Goal: Task Accomplishment & Management: Manage account settings

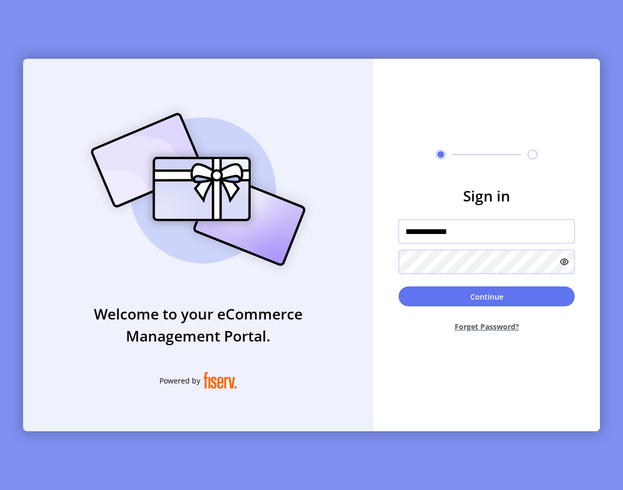
click at [456, 231] on input "**********" at bounding box center [487, 231] width 176 height 24
type input "**********"
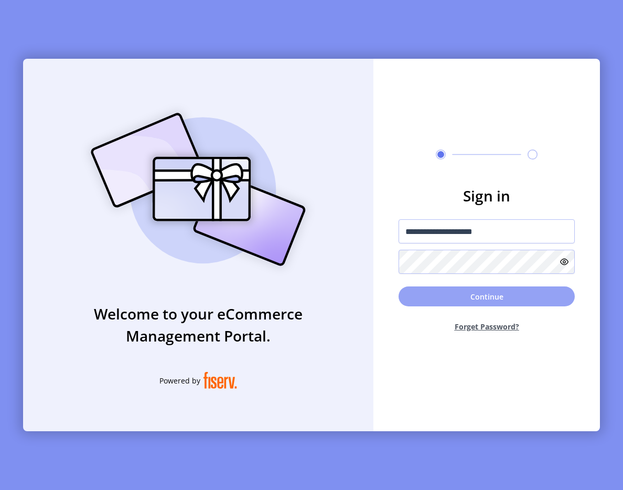
click at [511, 296] on button "Continue" at bounding box center [487, 296] width 176 height 20
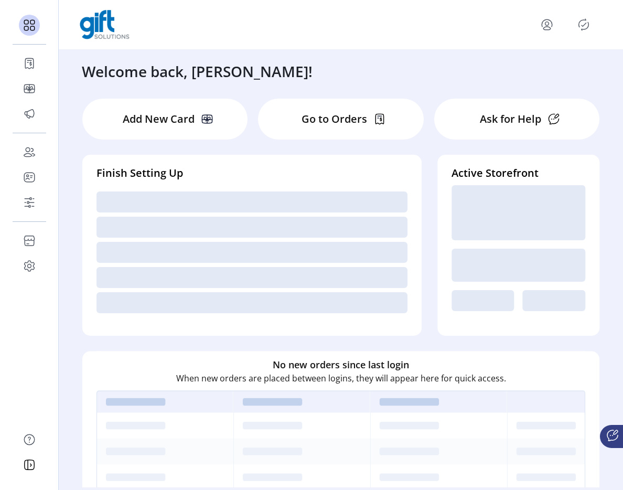
click at [581, 29] on icon "Publisher Panel" at bounding box center [584, 25] width 10 height 12
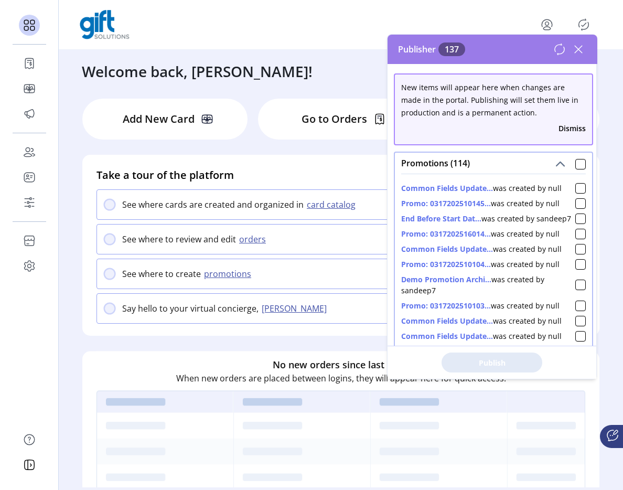
click at [577, 48] on icon at bounding box center [578, 49] width 17 height 17
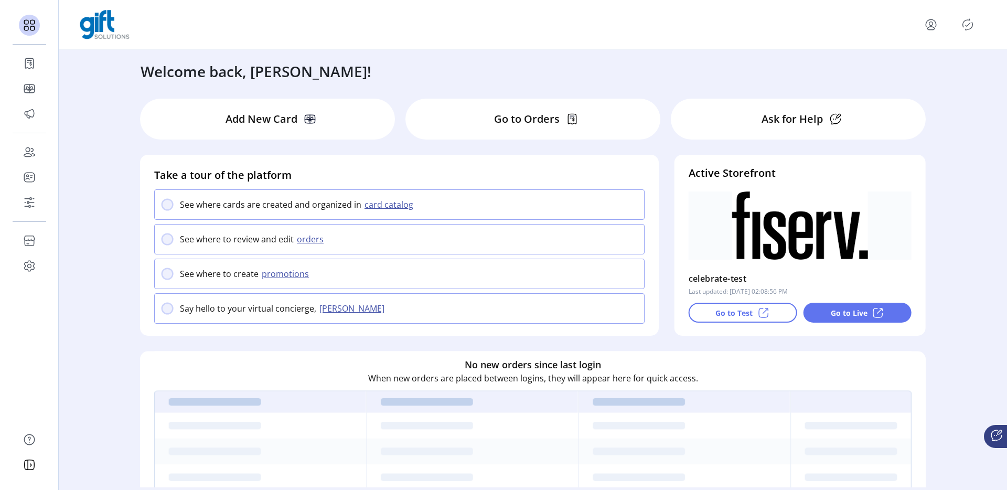
click at [968, 24] on icon "Publisher Panel" at bounding box center [967, 25] width 5 height 4
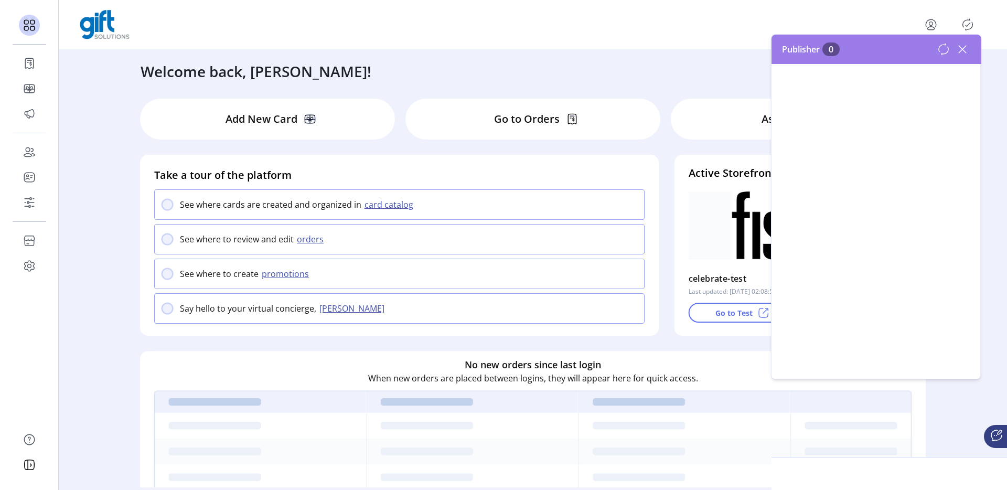
click at [968, 24] on icon "Publisher Panel" at bounding box center [967, 25] width 5 height 4
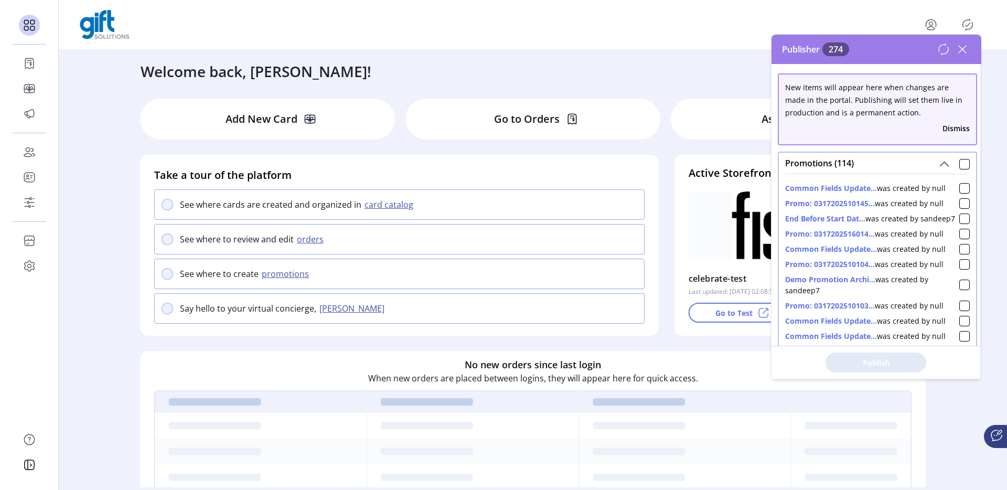
click at [971, 55] on div "Publisher 274" at bounding box center [876, 49] width 210 height 29
click at [969, 55] on icon at bounding box center [962, 49] width 17 height 17
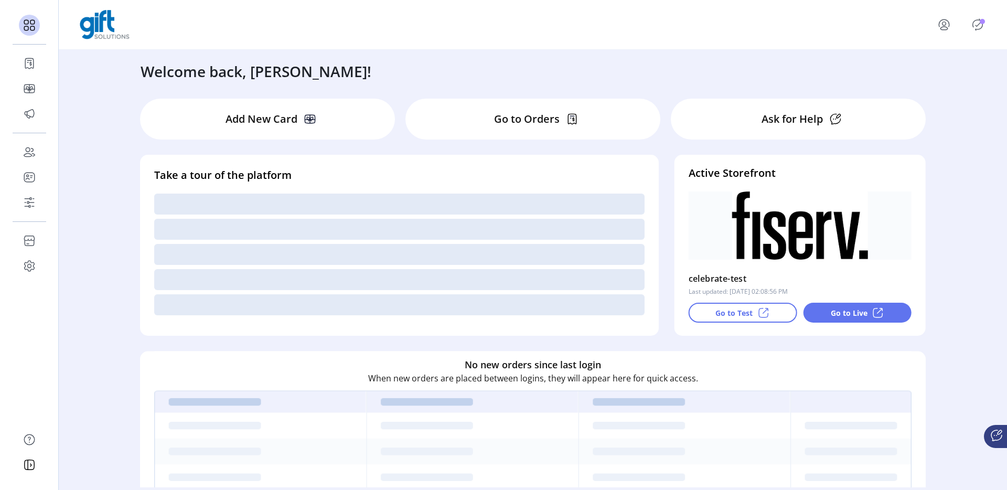
click at [978, 27] on icon "Publisher Panel" at bounding box center [977, 24] width 17 height 17
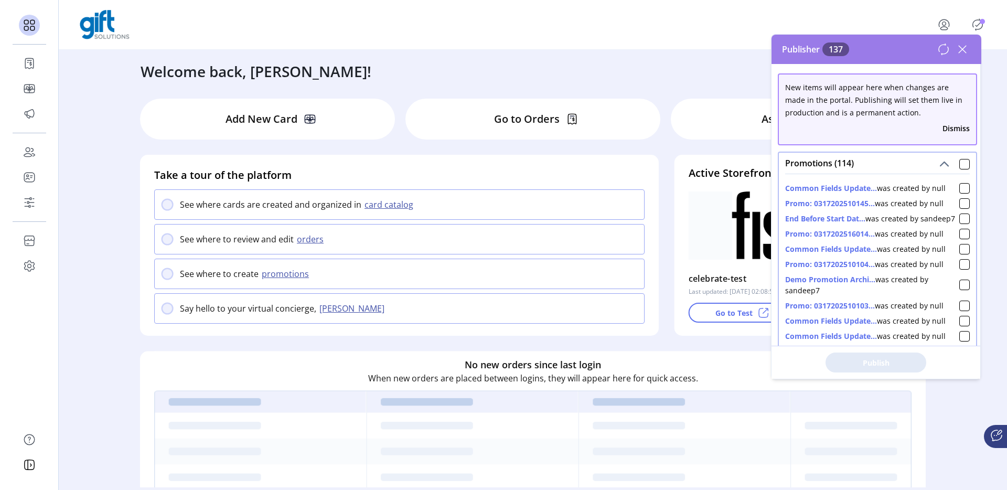
click at [963, 50] on icon at bounding box center [962, 49] width 17 height 17
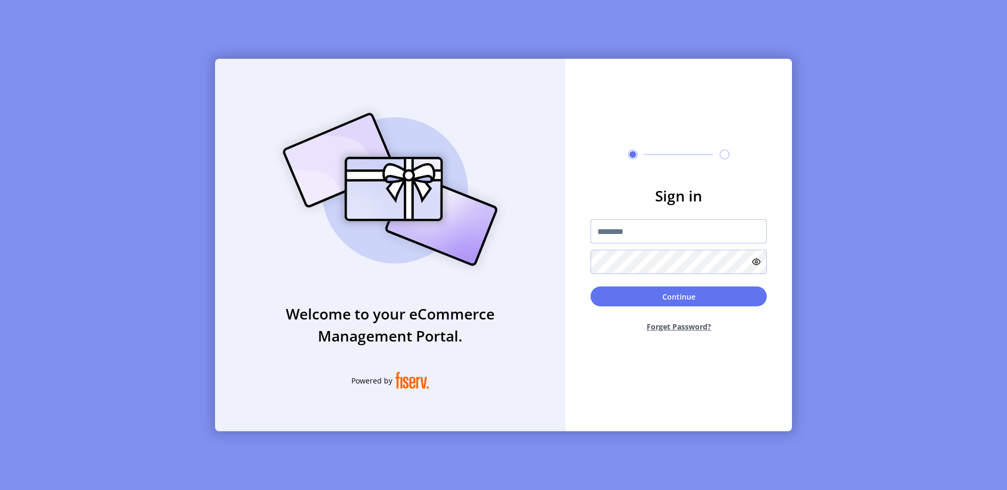
click at [595, 228] on input "text" at bounding box center [678, 231] width 176 height 24
type input "**********"
click at [685, 296] on button "Continue" at bounding box center [678, 296] width 176 height 20
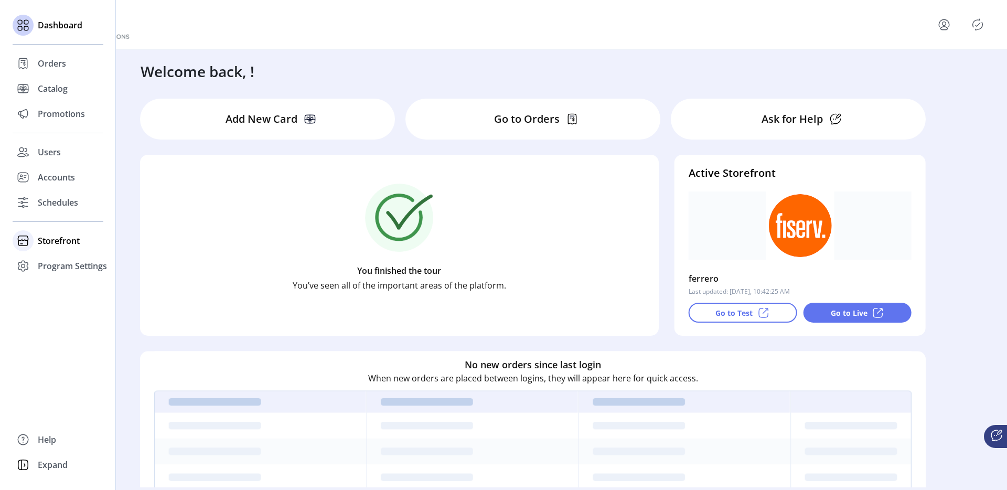
click at [48, 239] on span "Storefront" at bounding box center [59, 240] width 42 height 13
click at [40, 264] on span "Configuration" at bounding box center [65, 261] width 55 height 13
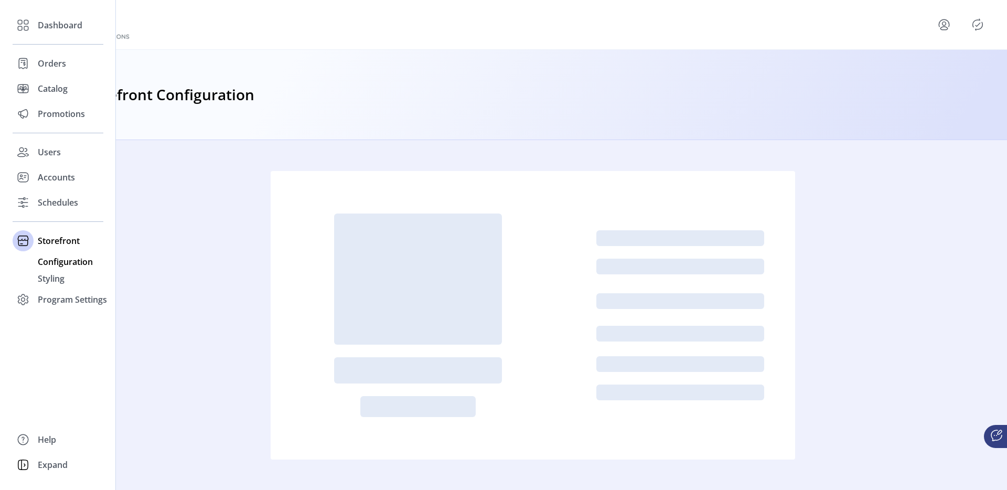
click at [77, 268] on div "Configuration" at bounding box center [58, 261] width 91 height 17
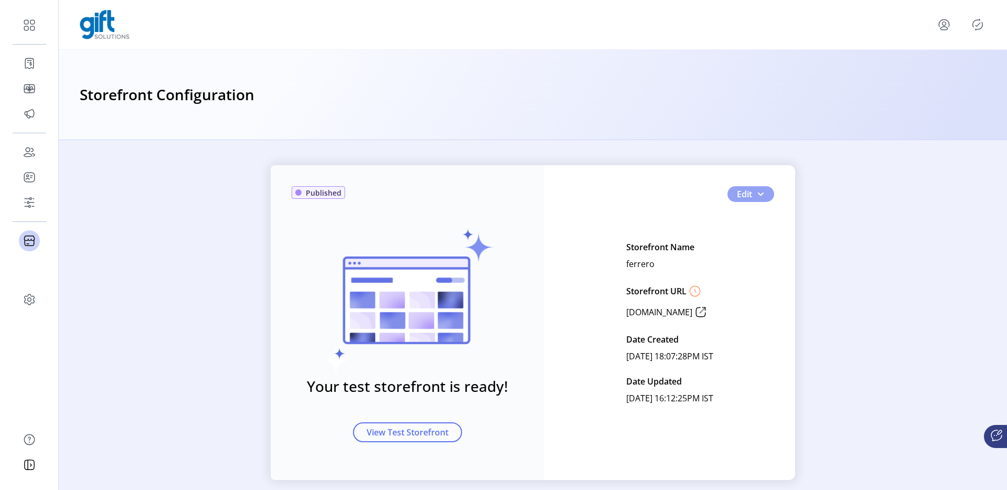
click at [760, 195] on span "button" at bounding box center [760, 194] width 8 height 8
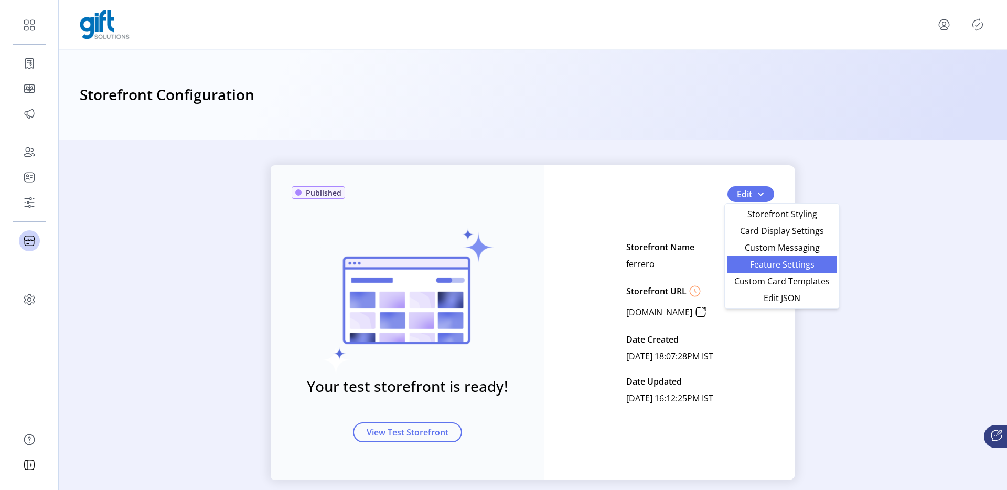
click at [755, 265] on span "Feature Settings" at bounding box center [782, 264] width 98 height 8
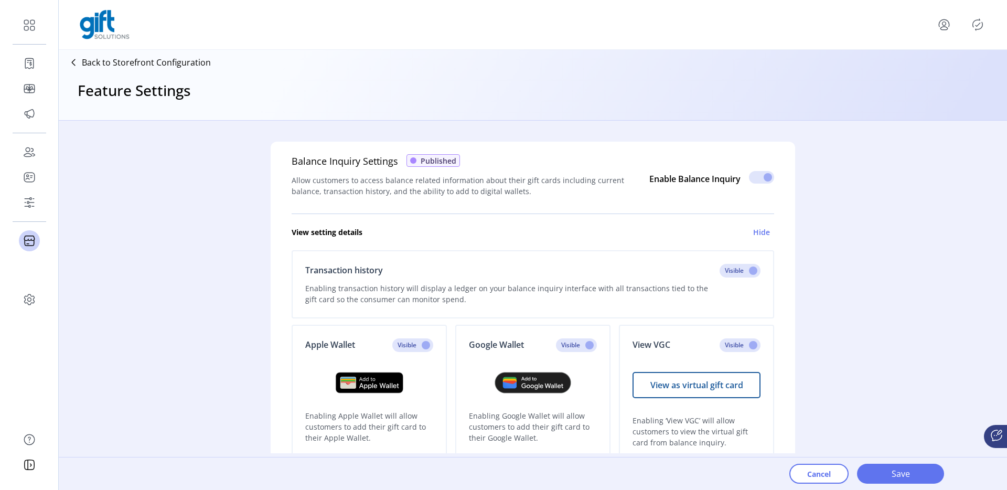
click at [188, 64] on p "Back to Storefront Configuration" at bounding box center [146, 62] width 129 height 13
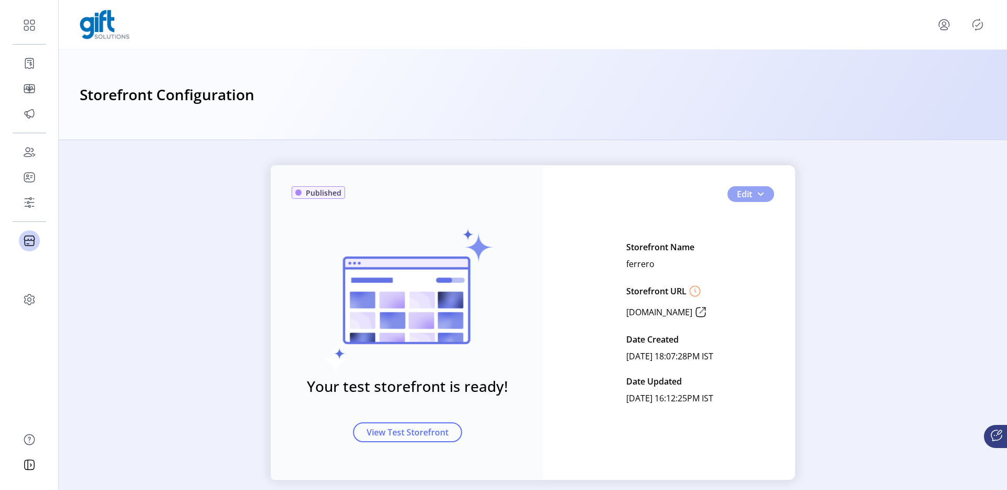
click at [766, 190] on button "Edit" at bounding box center [750, 194] width 47 height 16
click at [762, 191] on button "Edit" at bounding box center [750, 194] width 47 height 16
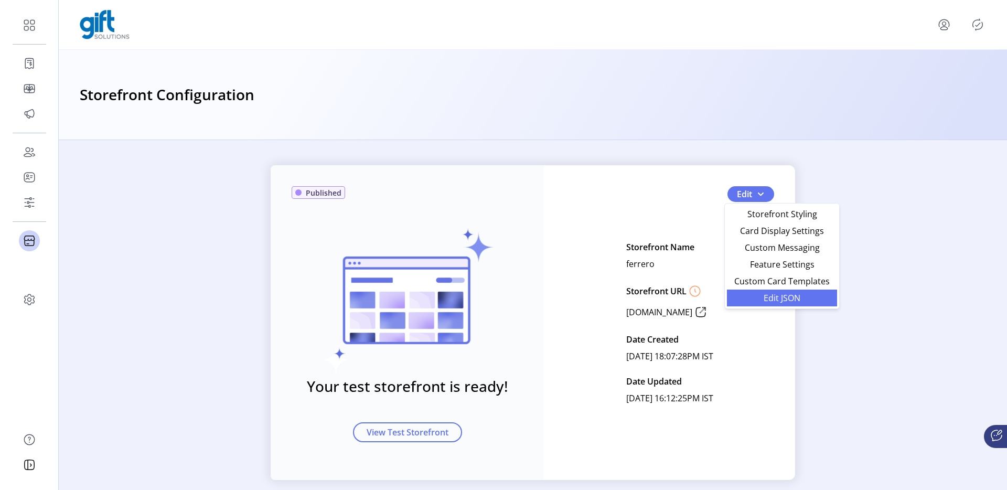
click at [771, 297] on span "Edit JSON" at bounding box center [782, 298] width 98 height 8
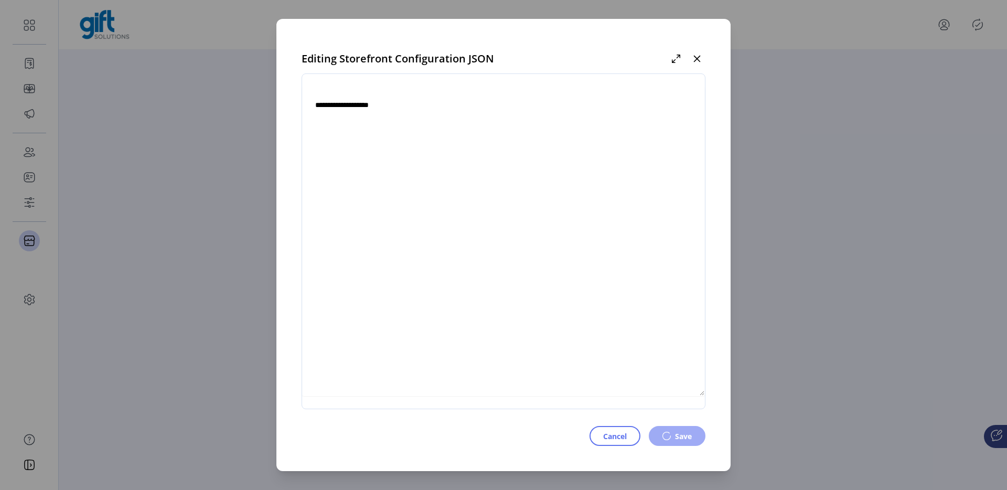
type textarea "**********"
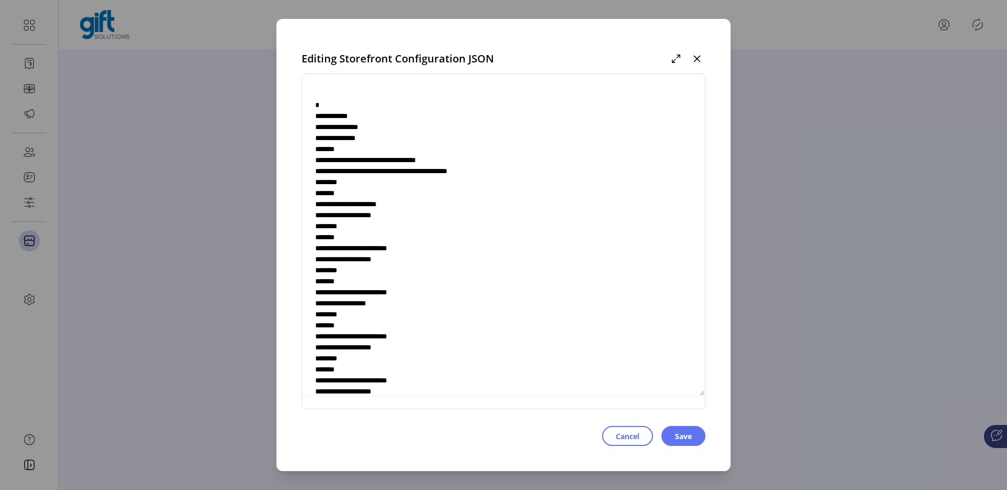
click at [703, 49] on div "Editing Storefront Configuration JSON" at bounding box center [504, 58] width 404 height 29
click at [702, 52] on button "button" at bounding box center [696, 58] width 17 height 17
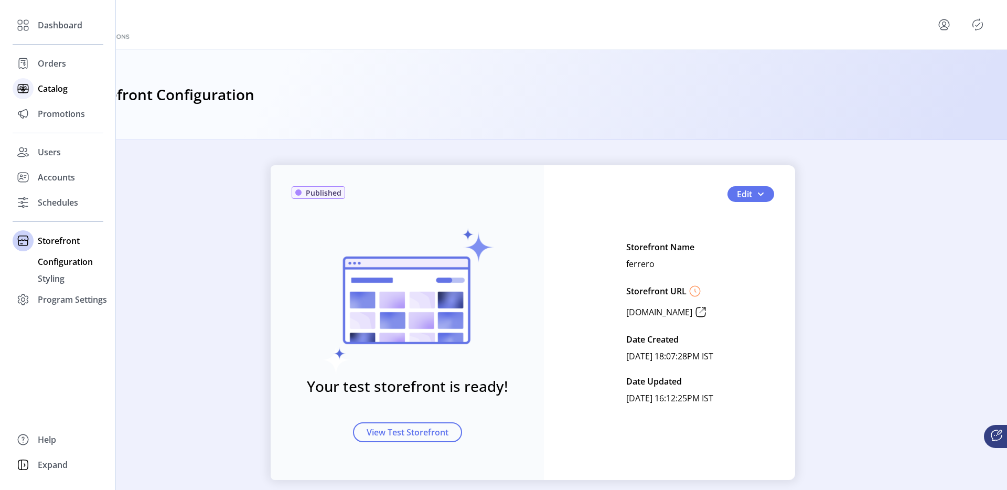
click at [31, 96] on icon at bounding box center [23, 88] width 17 height 17
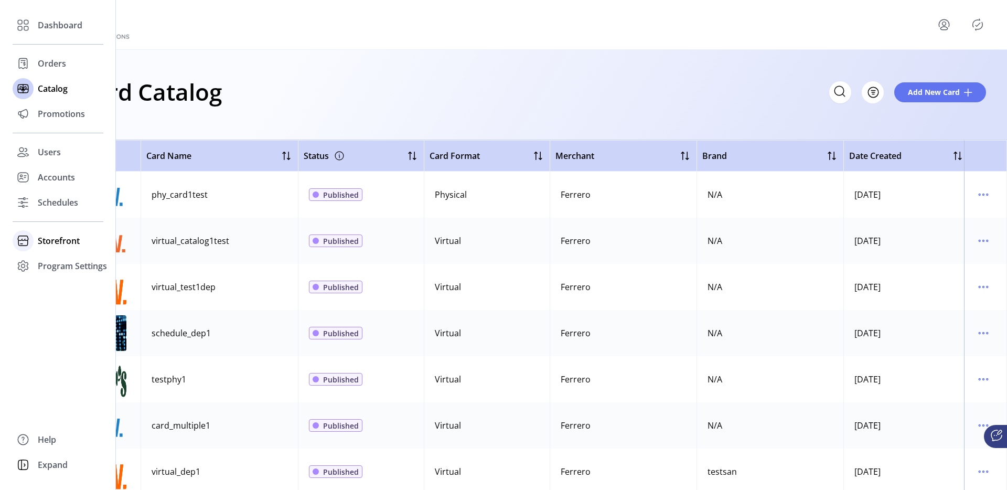
click at [58, 236] on span "Storefront" at bounding box center [59, 240] width 42 height 13
click at [68, 263] on span "Configuration" at bounding box center [65, 261] width 55 height 13
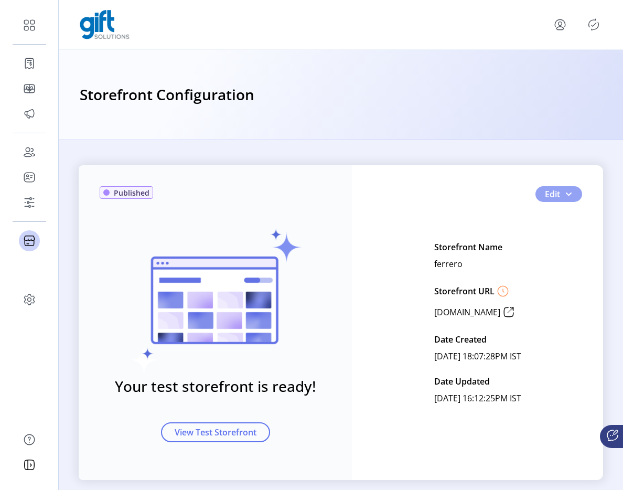
click at [570, 196] on button "Edit" at bounding box center [558, 194] width 47 height 16
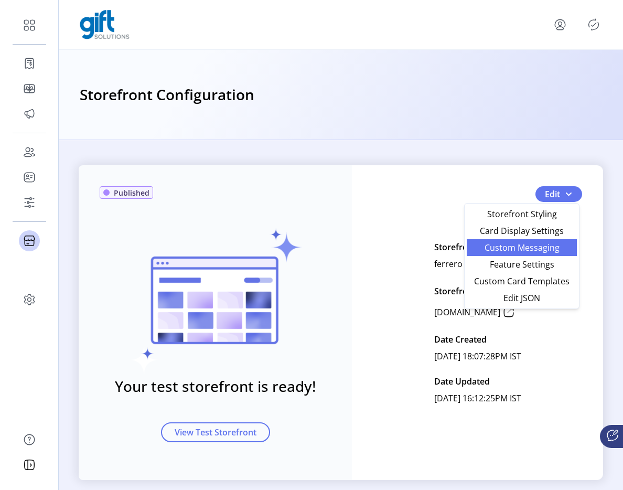
click at [534, 250] on span "Custom Messaging" at bounding box center [522, 247] width 98 height 8
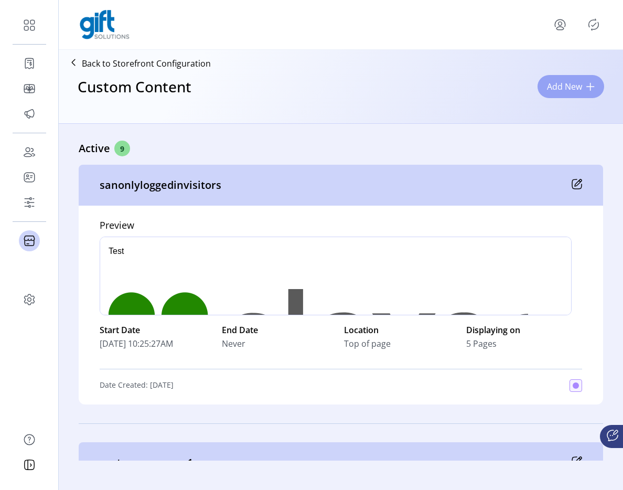
click at [575, 88] on span "Add New" at bounding box center [564, 86] width 35 height 13
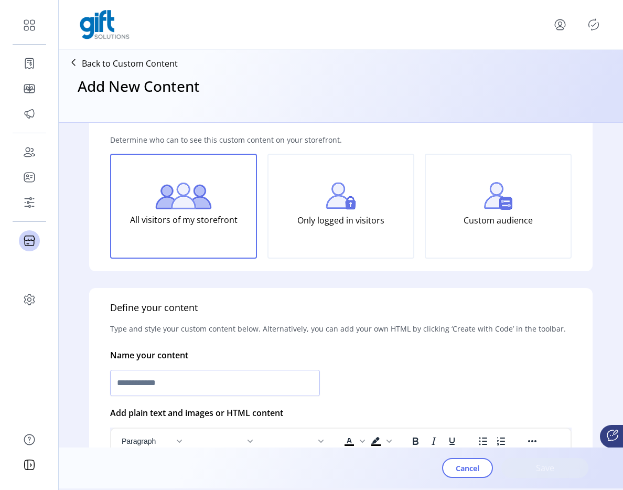
scroll to position [42, 0]
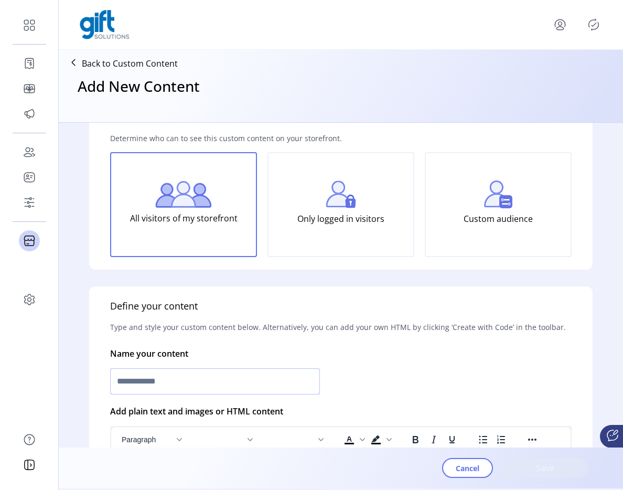
click at [145, 382] on input "text" at bounding box center [215, 381] width 210 height 26
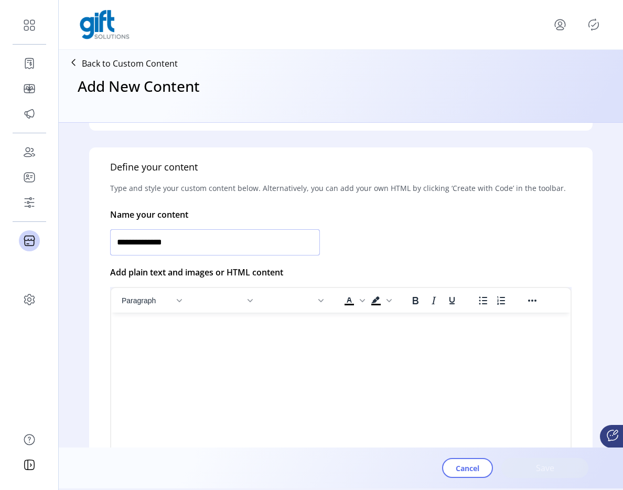
scroll to position [181, 0]
type input "**********"
click at [305, 320] on html at bounding box center [340, 316] width 459 height 8
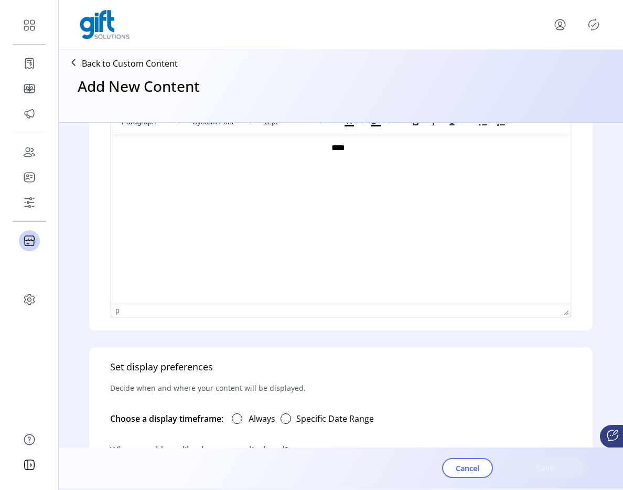
scroll to position [503, 0]
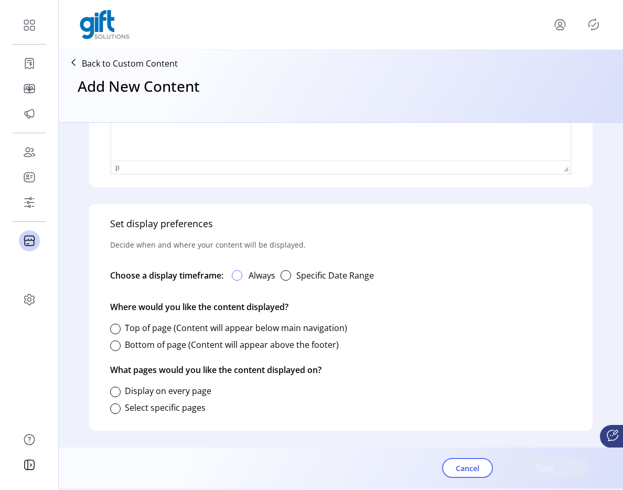
click at [240, 278] on div at bounding box center [237, 275] width 10 height 10
click at [118, 329] on div at bounding box center [115, 329] width 10 height 10
click at [115, 386] on div at bounding box center [115, 391] width 10 height 10
click at [414, 402] on div "Set display preferences Decide when and where your content will be displayed. C…" at bounding box center [340, 317] width 503 height 227
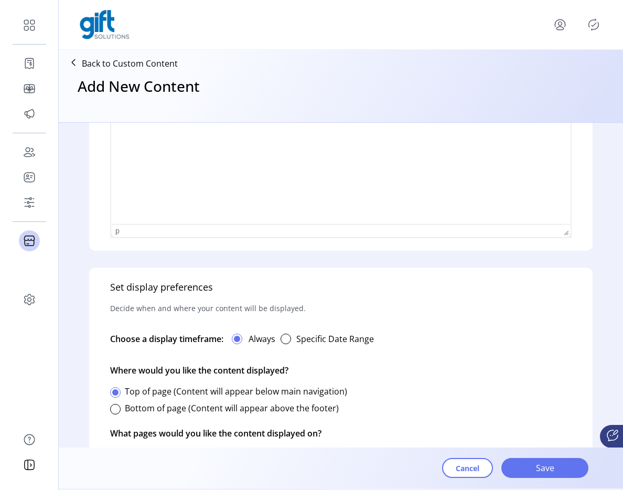
scroll to position [503, 0]
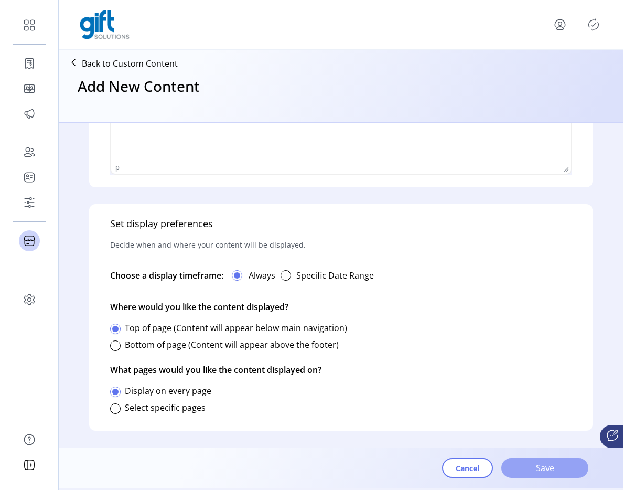
click at [528, 468] on span "Save" at bounding box center [545, 467] width 60 height 13
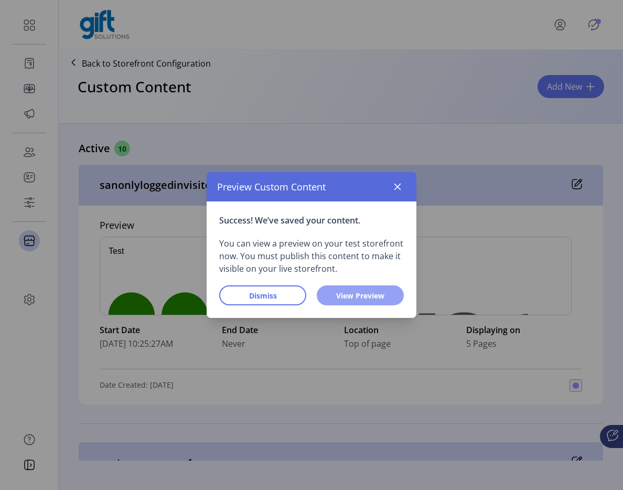
click at [371, 297] on span "View Preview" at bounding box center [360, 295] width 60 height 11
click at [394, 186] on icon "button" at bounding box center [397, 186] width 8 height 8
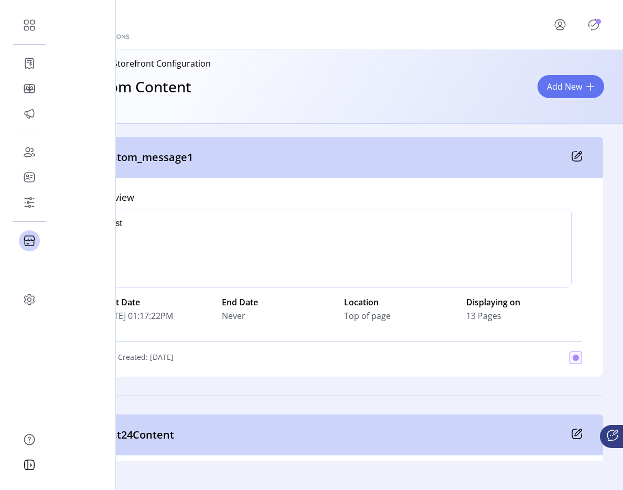
scroll to position [304, 0]
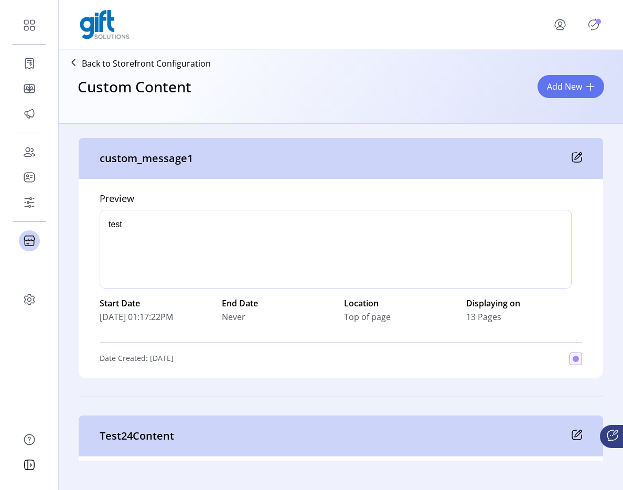
click at [568, 158] on div "custom_message1" at bounding box center [341, 158] width 524 height 41
click at [575, 158] on icon at bounding box center [577, 157] width 10 height 10
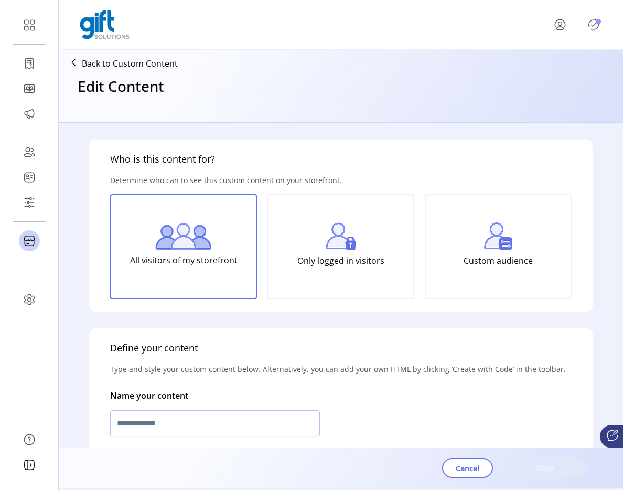
scroll to position [568, 0]
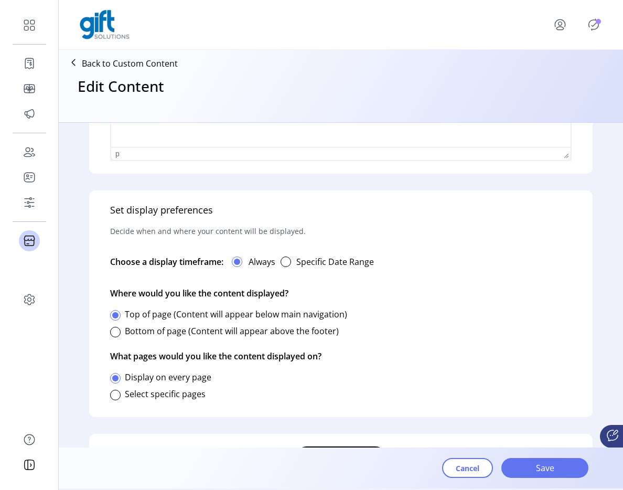
type input "**********"
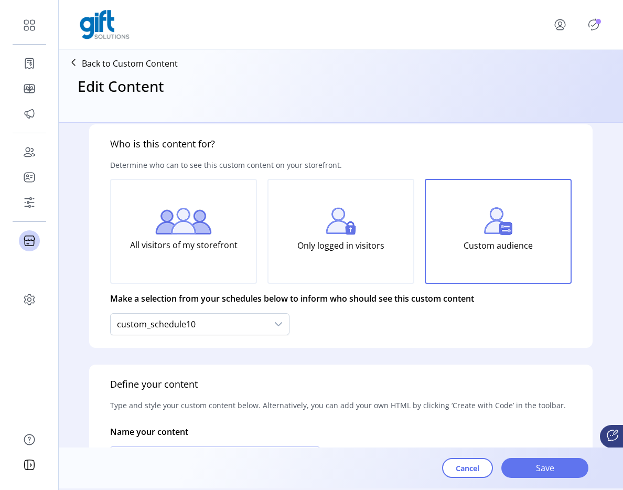
scroll to position [16, 0]
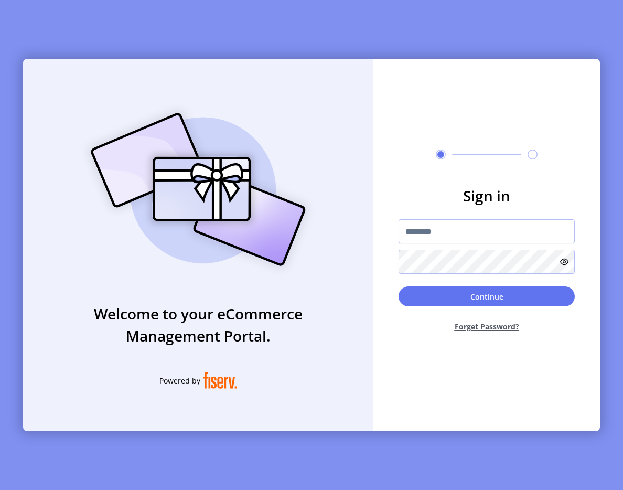
click at [464, 210] on form "Sign in Continue Forget Password?" at bounding box center [486, 263] width 227 height 156
click at [440, 230] on input "text" at bounding box center [487, 231] width 176 height 24
type input "**********"
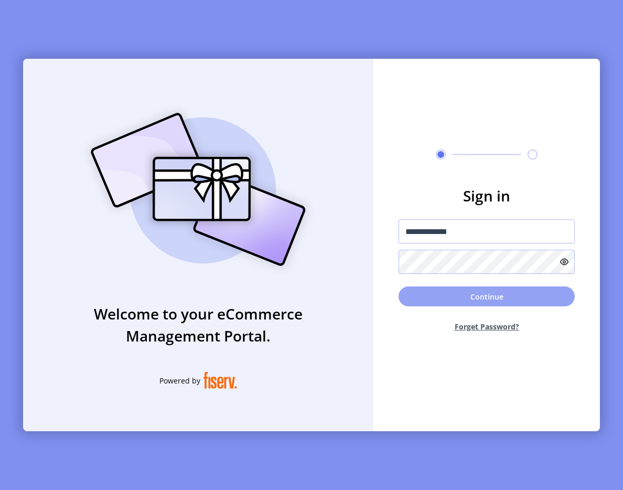
click at [485, 297] on button "Continue" at bounding box center [487, 296] width 176 height 20
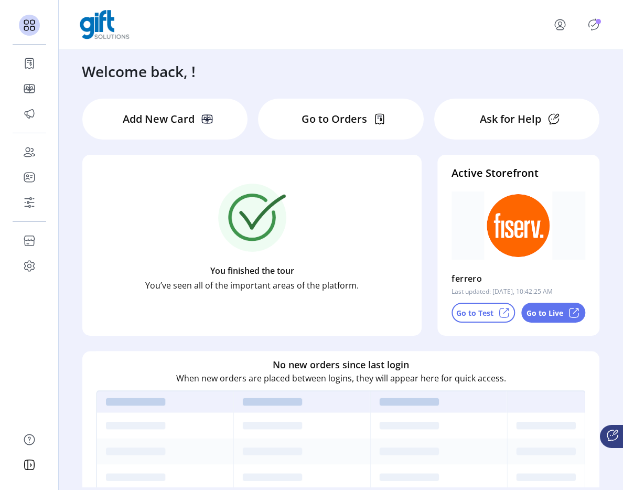
click at [593, 34] on div at bounding box center [570, 24] width 63 height 25
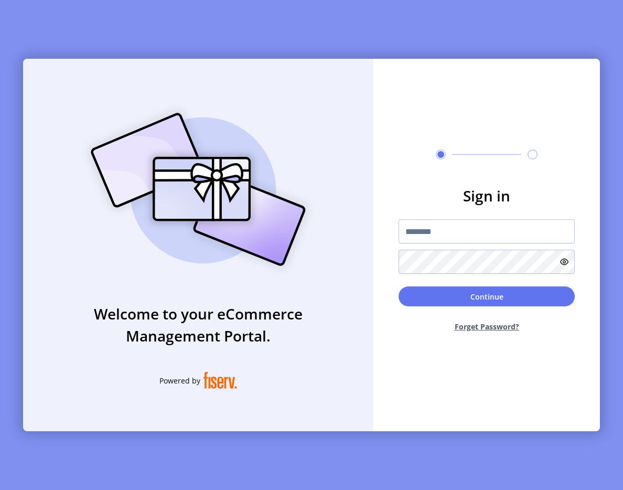
click at [593, 27] on div "Welcome to your eCommerce Management Portal. Powered by Sign in Continue Forget…" at bounding box center [311, 245] width 623 height 490
click at [464, 228] on input "text" at bounding box center [487, 231] width 176 height 24
type input "**********"
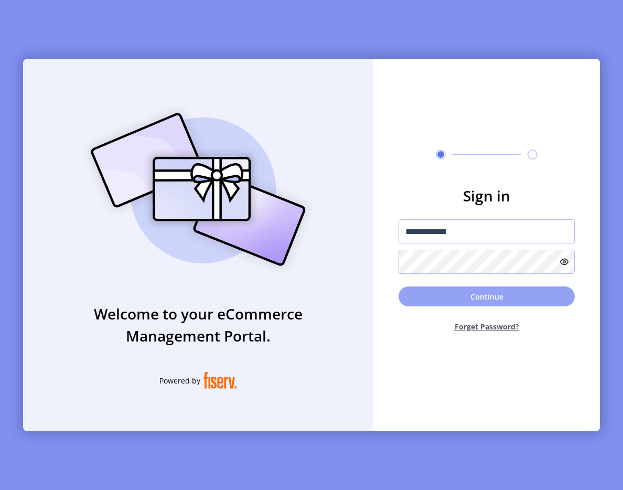
click at [437, 296] on button "Continue" at bounding box center [487, 296] width 176 height 20
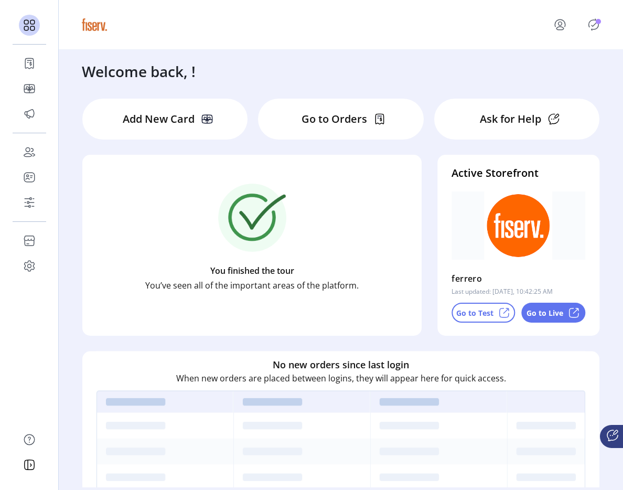
click at [592, 25] on icon "Publisher Panel" at bounding box center [593, 24] width 17 height 17
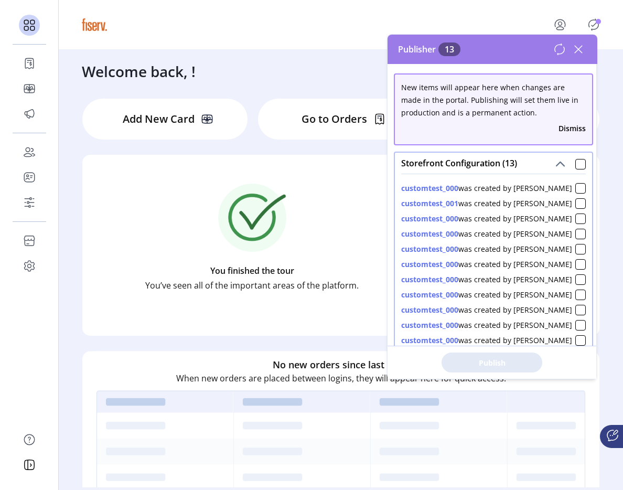
click at [578, 52] on icon at bounding box center [578, 49] width 17 height 17
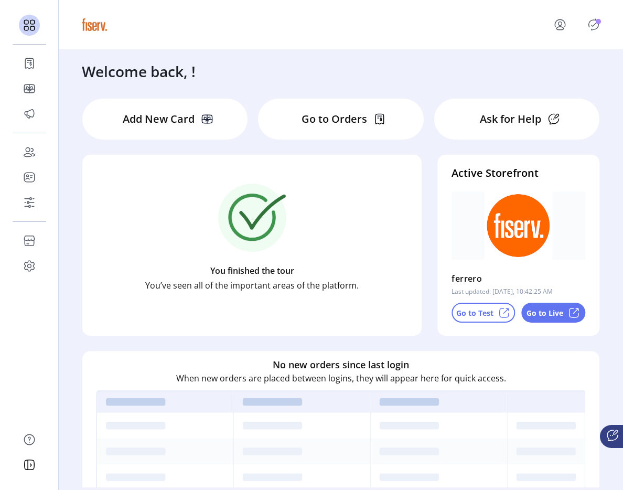
click at [606, 21] on span "Publisher Panel" at bounding box center [608, 24] width 13 height 8
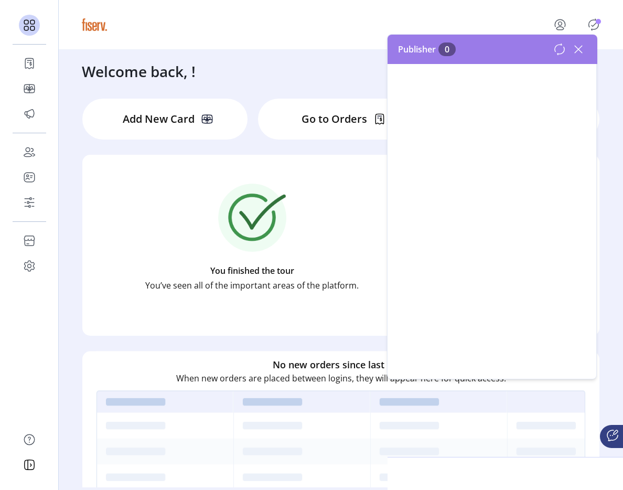
click at [603, 23] on span "Publisher Panel" at bounding box center [608, 24] width 13 height 8
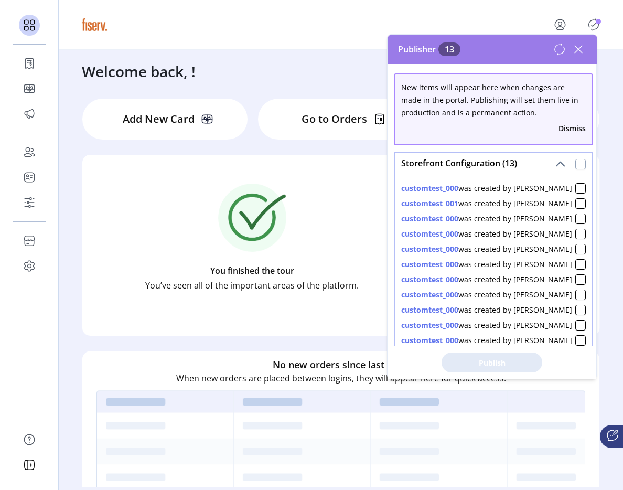
click at [575, 168] on div at bounding box center [580, 164] width 10 height 10
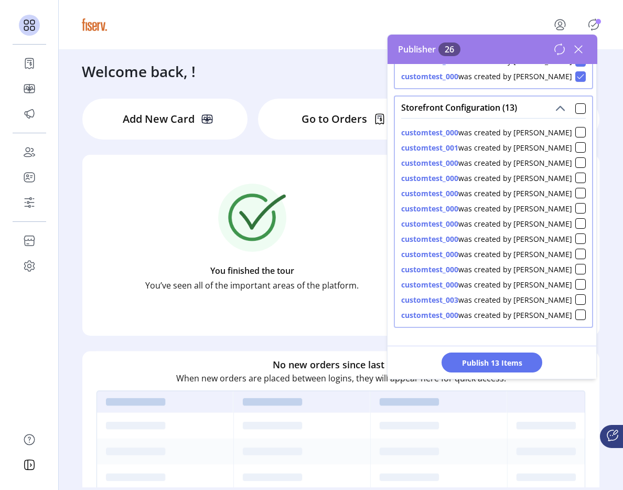
scroll to position [305, 0]
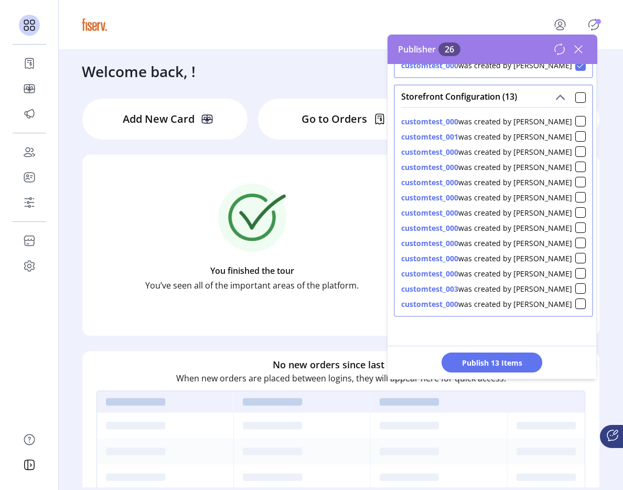
click at [563, 52] on icon at bounding box center [559, 49] width 9 height 11
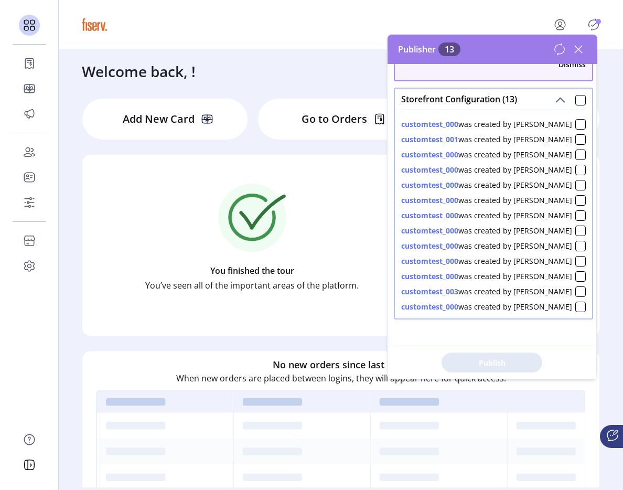
scroll to position [67, 0]
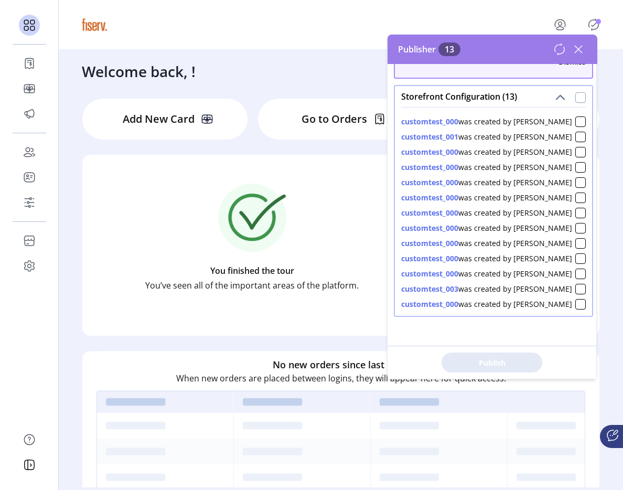
click at [575, 96] on div at bounding box center [580, 97] width 10 height 10
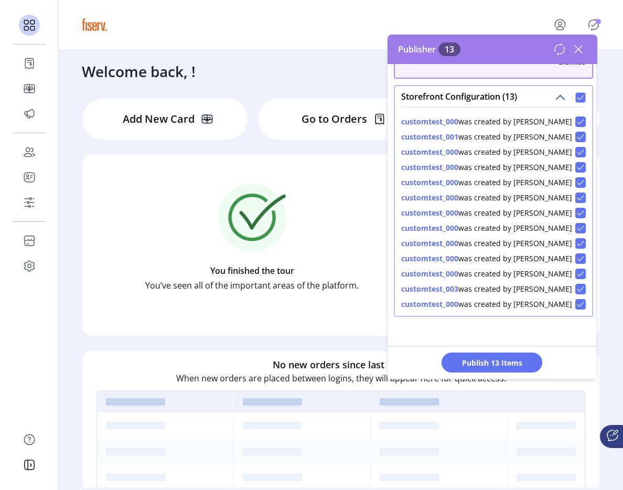
scroll to position [6, 4]
click at [577, 94] on icon at bounding box center [580, 97] width 7 height 7
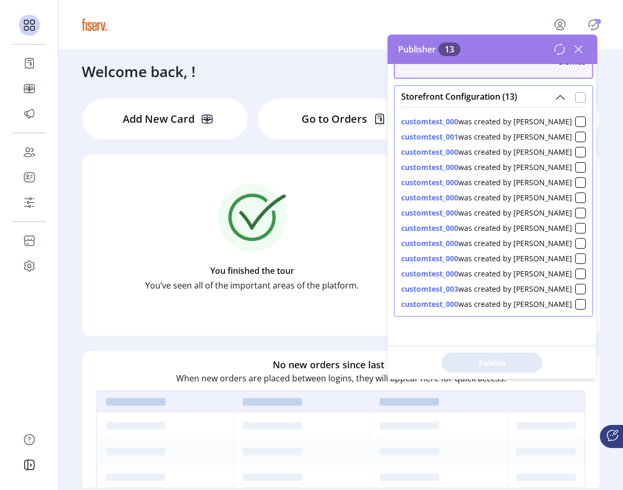
click at [580, 55] on icon at bounding box center [578, 49] width 17 height 17
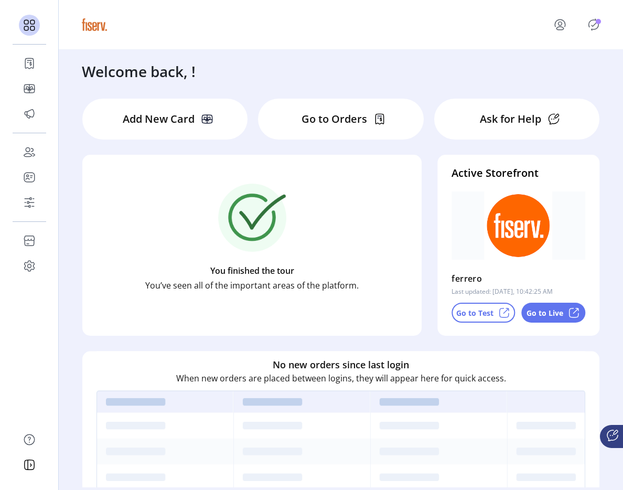
click at [597, 29] on icon "Publisher Panel" at bounding box center [593, 24] width 17 height 17
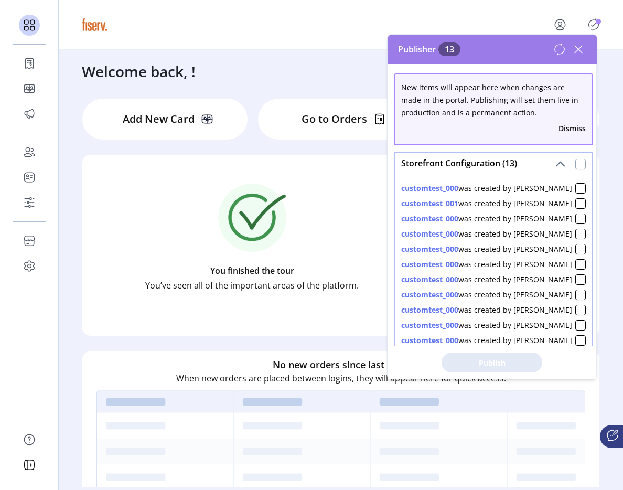
click at [575, 163] on div at bounding box center [580, 164] width 10 height 10
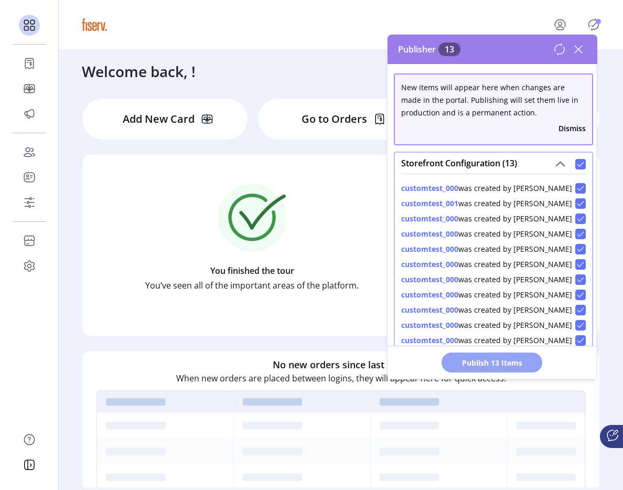
click at [502, 359] on span "Publish 13 Items" at bounding box center [491, 362] width 73 height 11
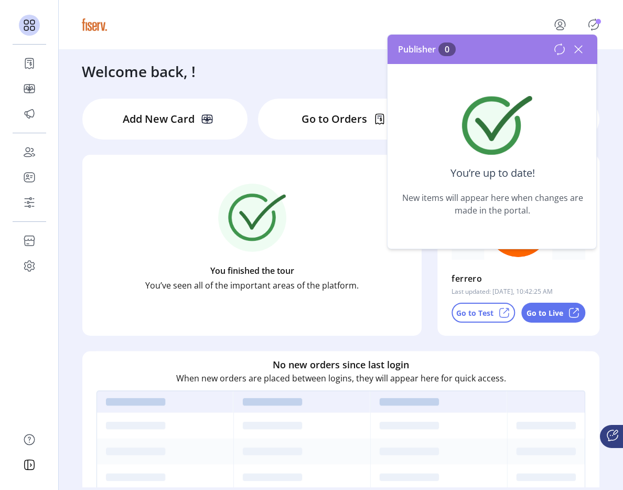
click at [559, 47] on icon at bounding box center [559, 49] width 13 height 13
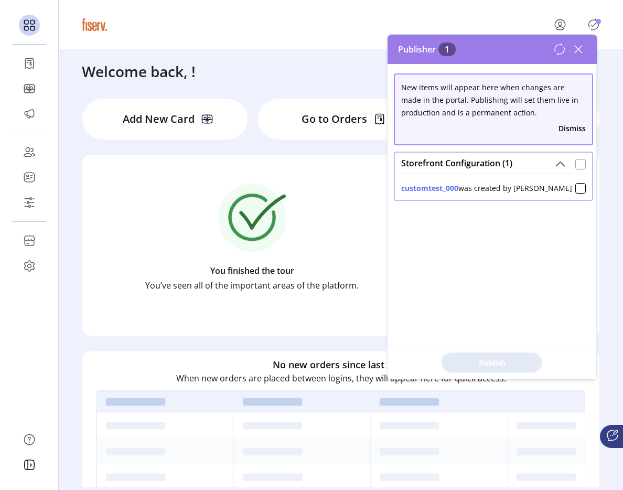
click at [576, 162] on div at bounding box center [580, 164] width 10 height 10
click at [452, 361] on button "Publish 1 Items" at bounding box center [492, 362] width 101 height 20
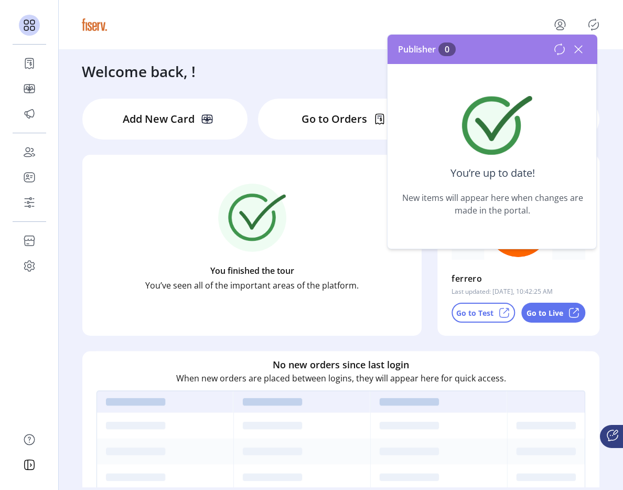
click at [580, 49] on icon at bounding box center [578, 49] width 17 height 17
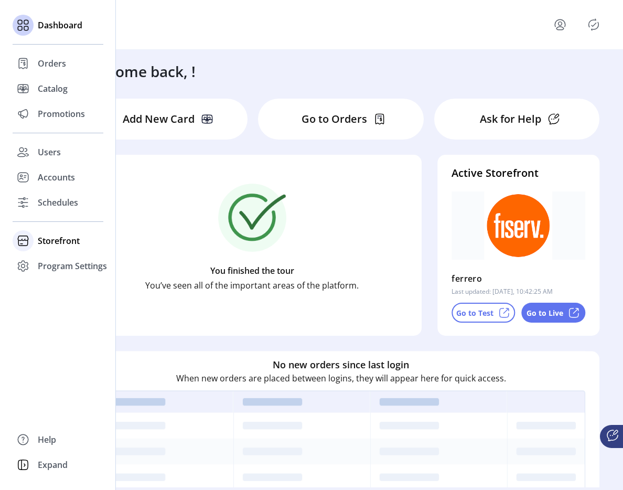
click at [56, 246] on span "Storefront" at bounding box center [59, 240] width 42 height 13
click at [63, 257] on span "Configuration" at bounding box center [65, 261] width 55 height 13
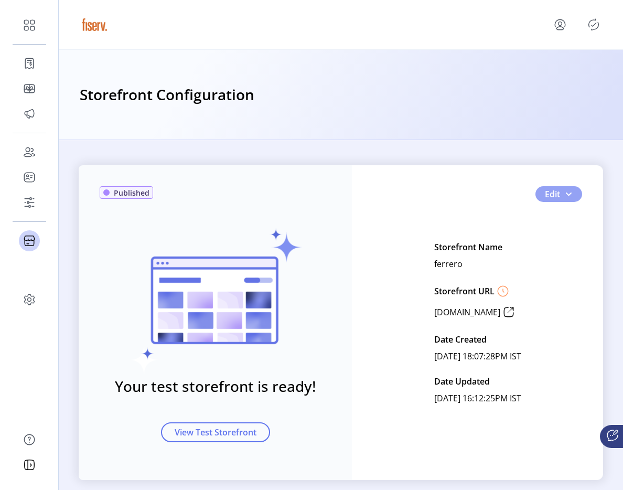
click at [574, 194] on button "Edit" at bounding box center [558, 194] width 47 height 16
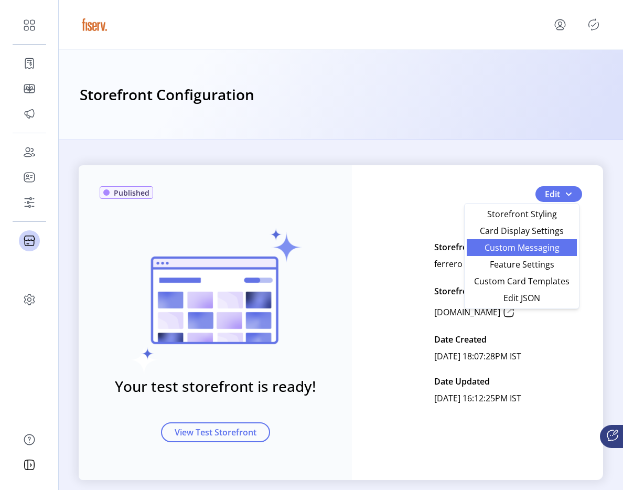
click at [529, 248] on span "Custom Messaging" at bounding box center [522, 247] width 98 height 8
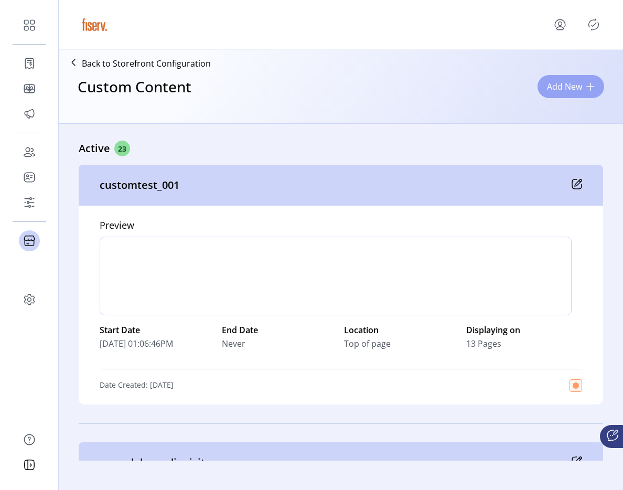
click at [565, 90] on span "Add New" at bounding box center [564, 86] width 35 height 13
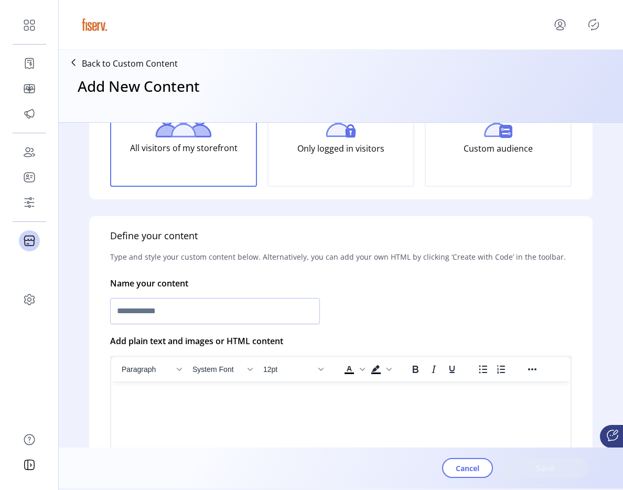
scroll to position [123, 0]
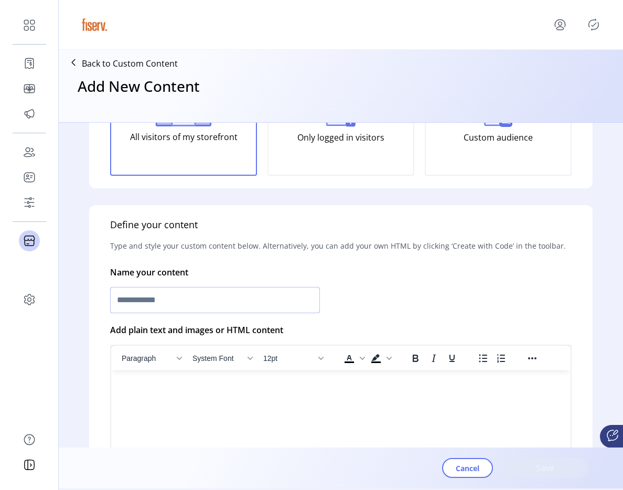
click at [207, 289] on input "text" at bounding box center [215, 300] width 210 height 26
type input "*"
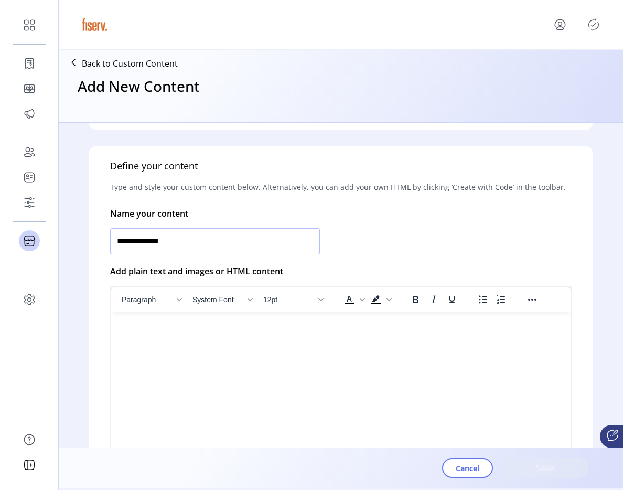
scroll to position [230, 0]
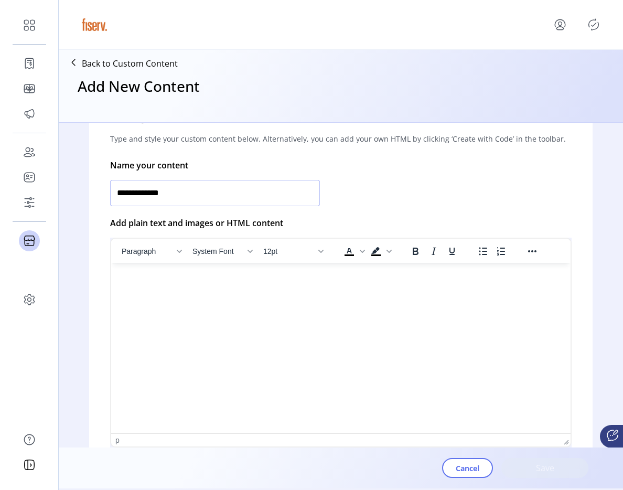
type input "**********"
click at [222, 272] on html at bounding box center [340, 267] width 459 height 8
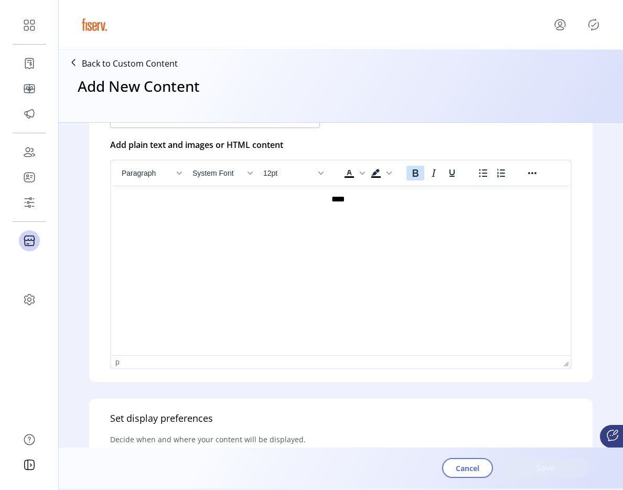
scroll to position [304, 0]
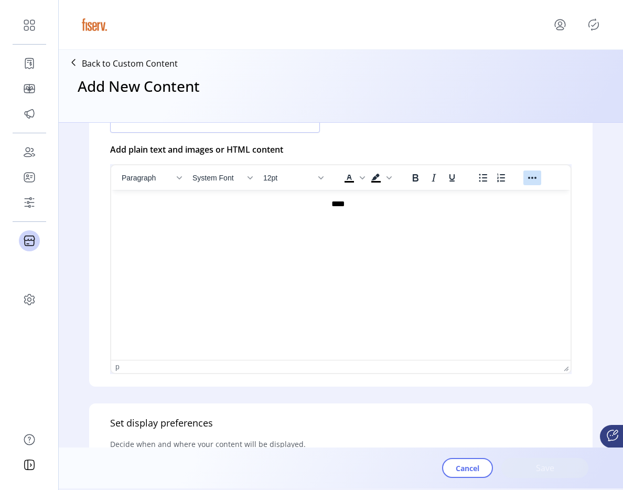
click at [529, 179] on icon "Reveal or hide additional toolbar items" at bounding box center [532, 177] width 13 height 13
click at [445, 200] on icon "Insert/edit image" at bounding box center [445, 197] width 9 height 9
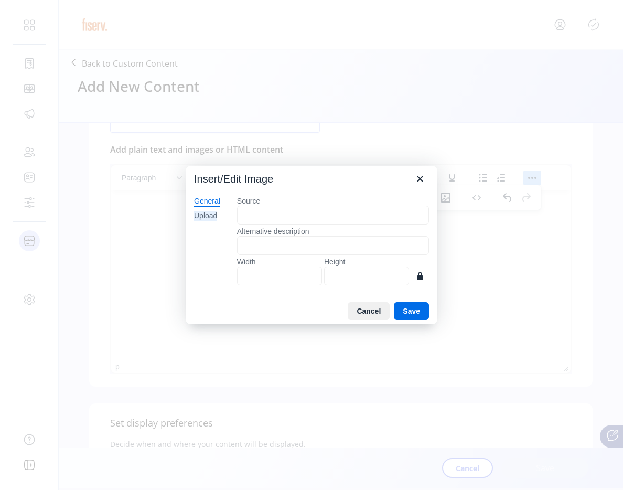
click at [217, 214] on div "Upload" at bounding box center [205, 216] width 23 height 10
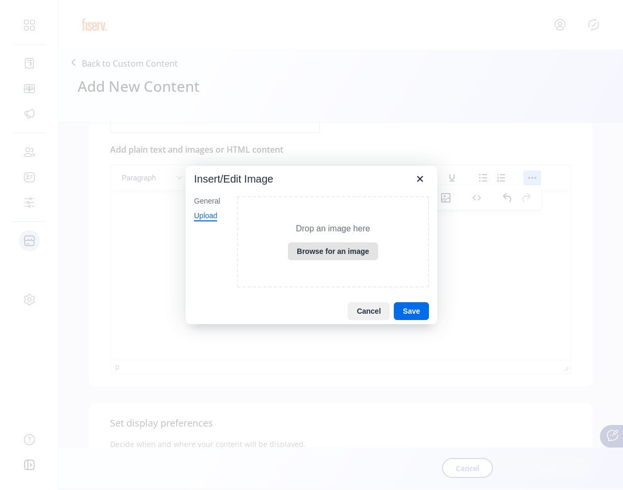
click at [301, 257] on button "Browse for an image" at bounding box center [333, 251] width 90 height 18
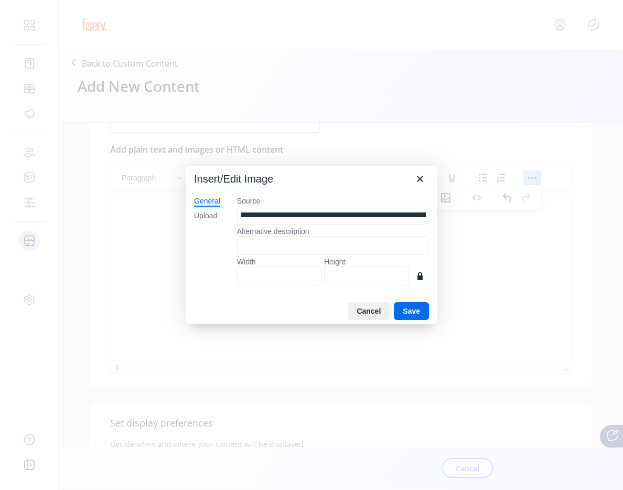
type input "****"
type input "***"
click at [206, 216] on div "Upload" at bounding box center [205, 216] width 23 height 10
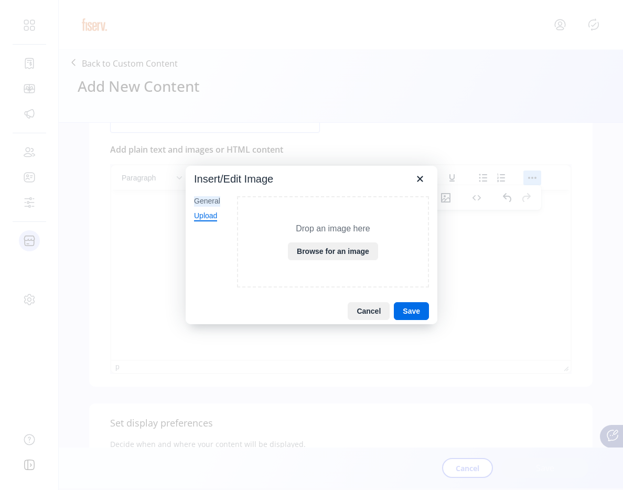
click at [207, 203] on div "General" at bounding box center [207, 201] width 26 height 10
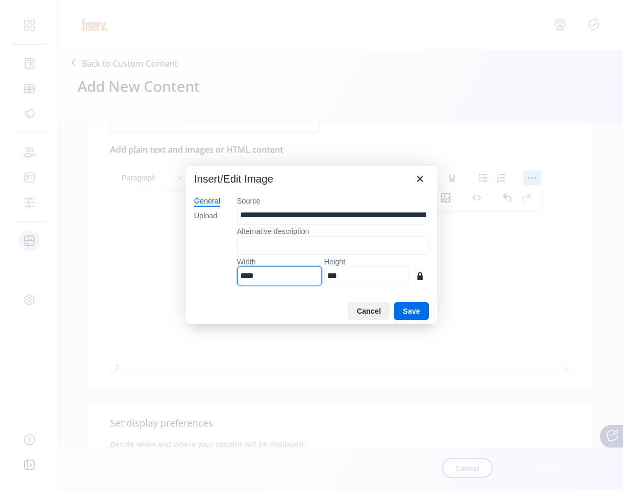
click at [264, 267] on input "****" at bounding box center [279, 275] width 85 height 19
type input "*"
type input "**"
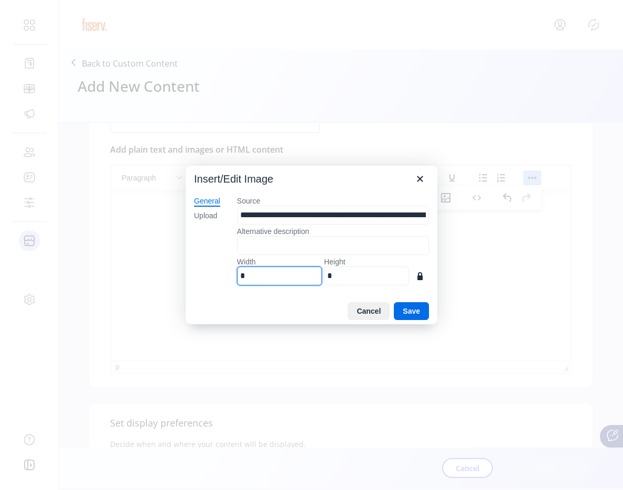
type input "*"
type input "***"
type input "**"
click at [406, 310] on button "Save" at bounding box center [411, 311] width 35 height 18
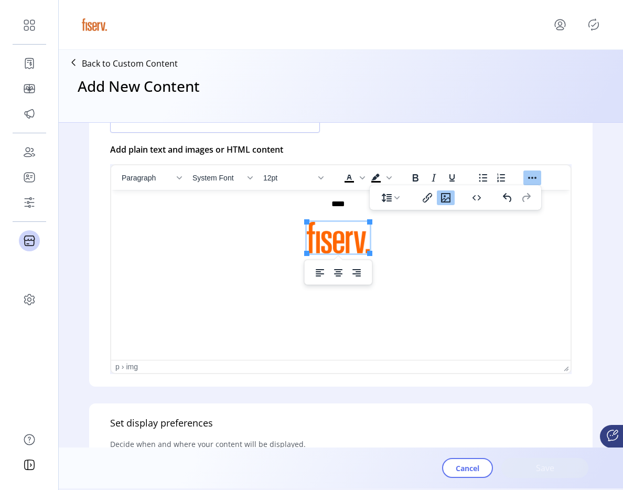
click at [395, 250] on p "****" at bounding box center [338, 227] width 437 height 58
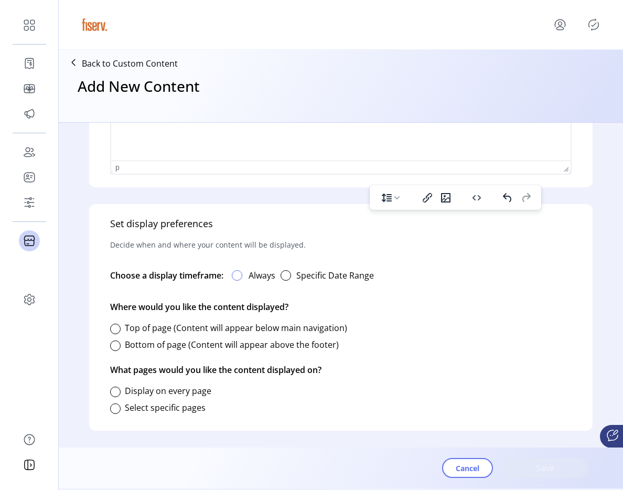
click at [241, 276] on div at bounding box center [237, 275] width 10 height 10
click at [115, 324] on div at bounding box center [115, 329] width 10 height 10
click at [114, 386] on div at bounding box center [115, 391] width 10 height 10
click at [286, 276] on div "button" at bounding box center [286, 275] width 10 height 10
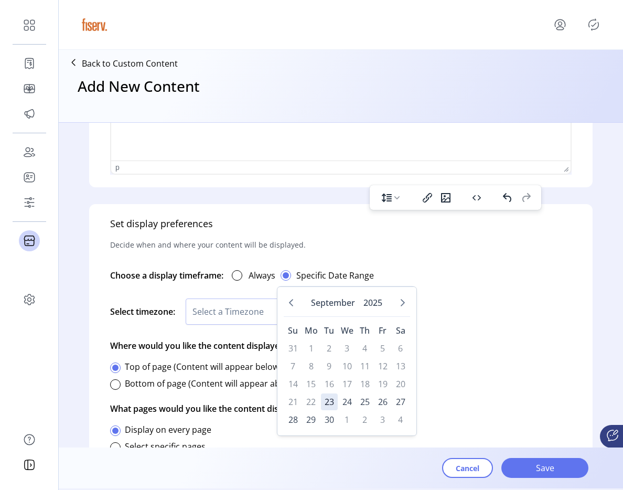
click at [245, 321] on span "Select a Timezone" at bounding box center [253, 311] width 135 height 25
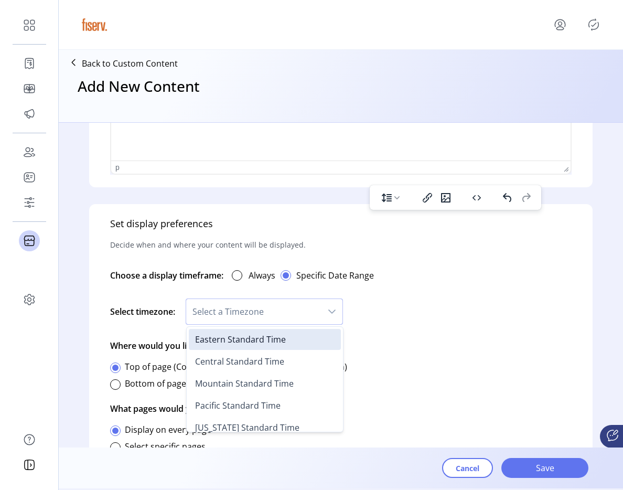
click at [362, 300] on div "Select timezone: Select a Timezone Eastern Standard Time Central Standard Time …" at bounding box center [340, 311] width 461 height 39
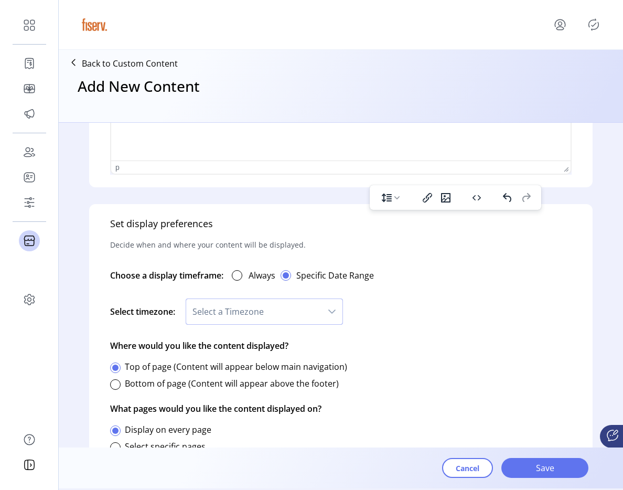
click at [298, 310] on span "Select a Timezone" at bounding box center [253, 311] width 135 height 25
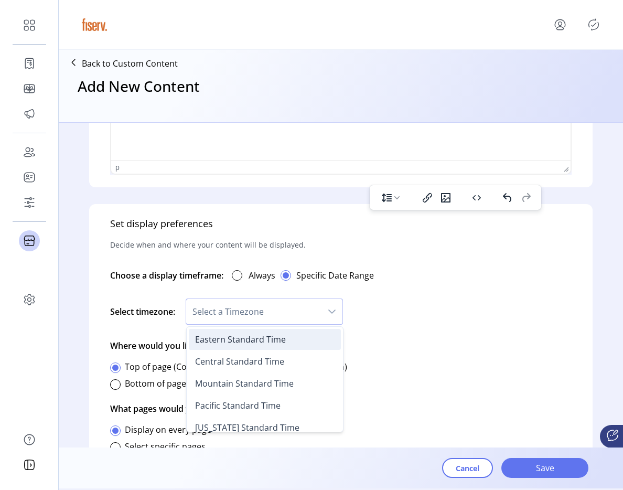
click at [275, 332] on li "Eastern Standard Time" at bounding box center [265, 339] width 152 height 21
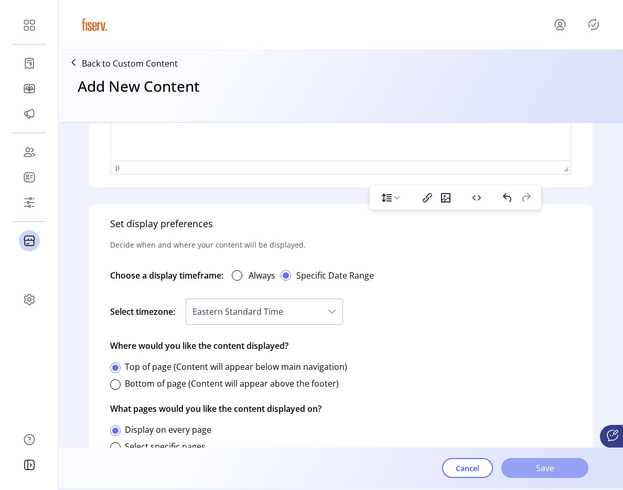
click at [522, 465] on span "Save" at bounding box center [545, 467] width 60 height 13
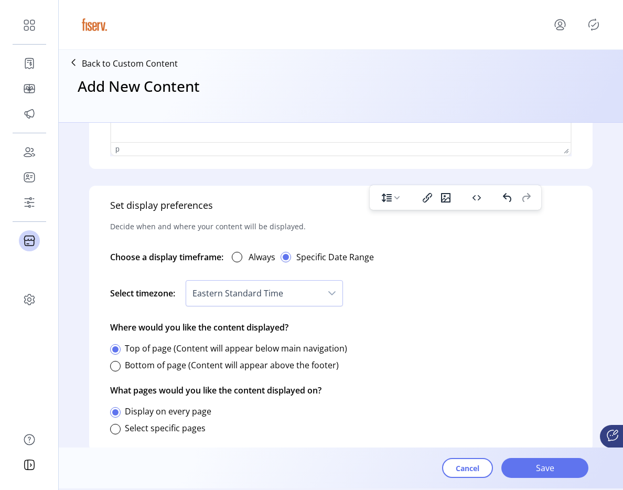
scroll to position [542, 0]
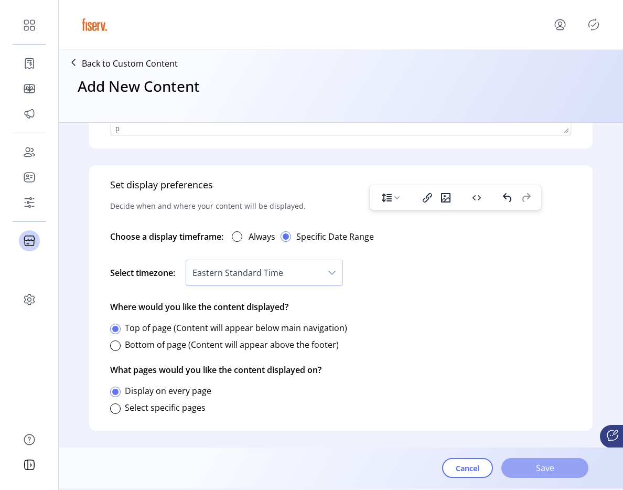
click at [571, 472] on span "Save" at bounding box center [545, 467] width 60 height 13
click at [550, 465] on span "Save" at bounding box center [545, 467] width 60 height 13
click at [302, 279] on span "Eastern Standard Time" at bounding box center [253, 272] width 135 height 25
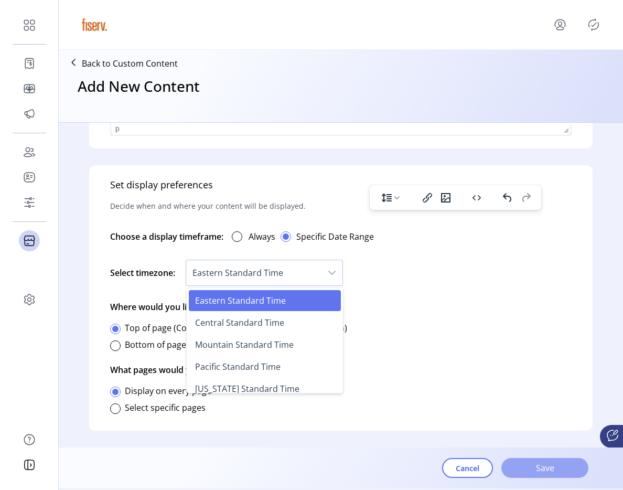
click at [528, 467] on span "Save" at bounding box center [545, 467] width 60 height 13
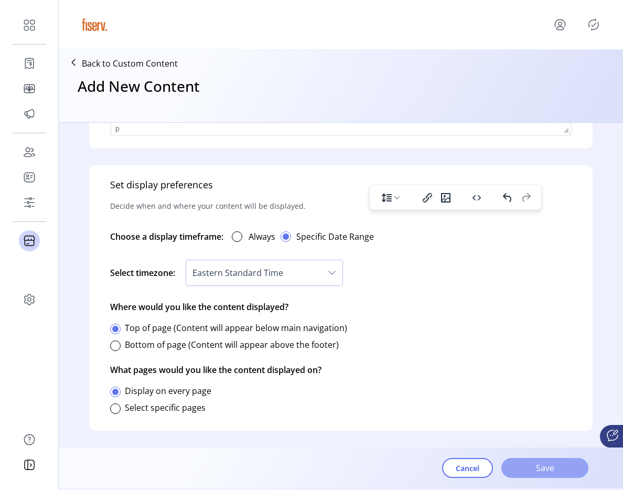
click at [537, 461] on span "Save" at bounding box center [545, 467] width 60 height 13
click at [241, 238] on div at bounding box center [237, 236] width 10 height 10
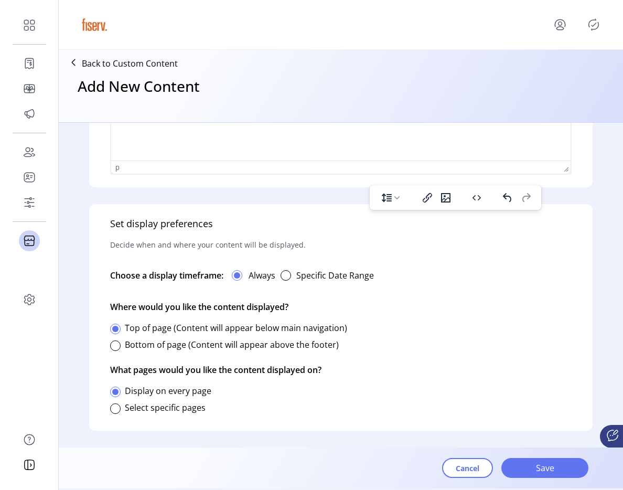
scroll to position [503, 0]
click at [288, 271] on div "button" at bounding box center [286, 275] width 10 height 10
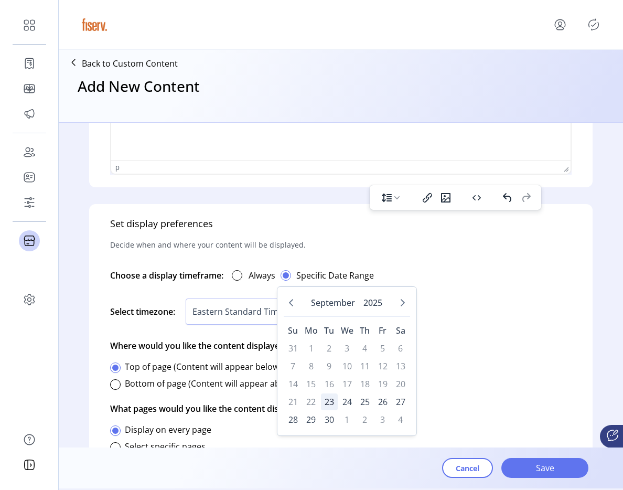
click at [327, 403] on span "23" at bounding box center [329, 401] width 17 height 17
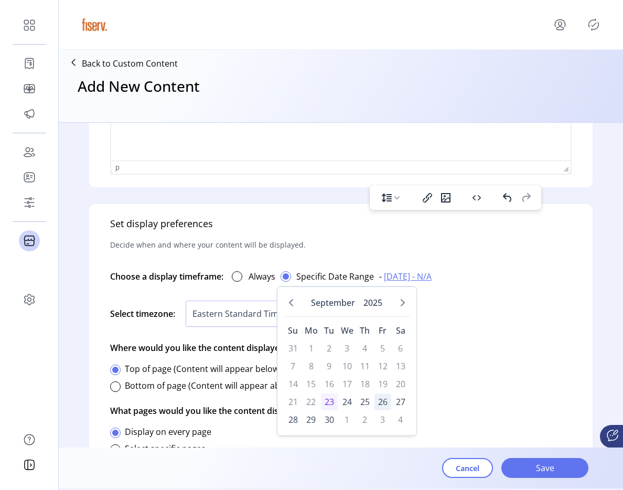
click at [388, 400] on span "26" at bounding box center [382, 401] width 17 height 17
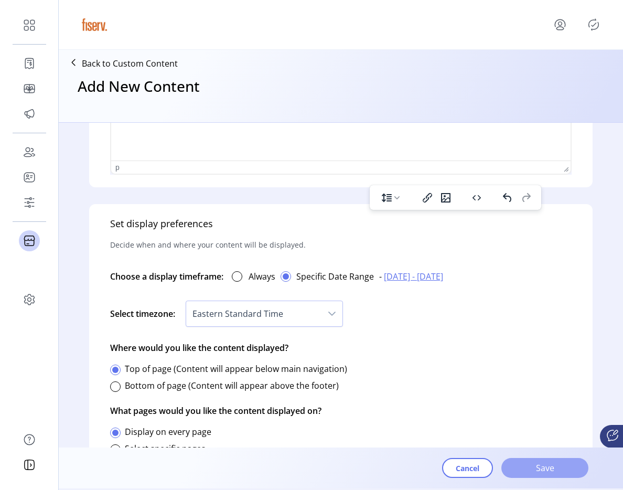
click at [549, 467] on span "Save" at bounding box center [545, 467] width 60 height 13
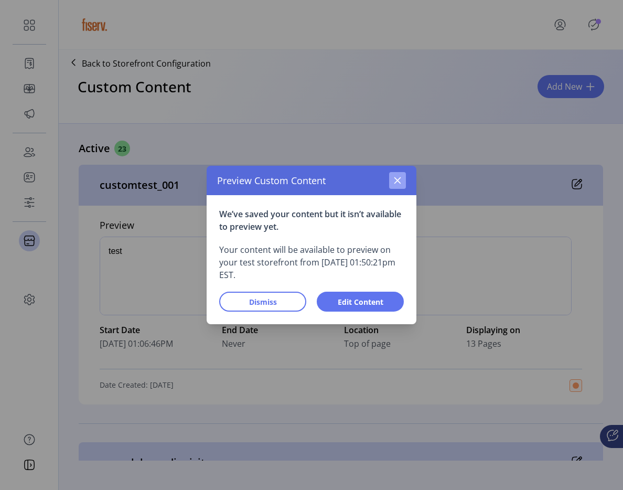
click at [394, 179] on icon "button" at bounding box center [397, 180] width 8 height 8
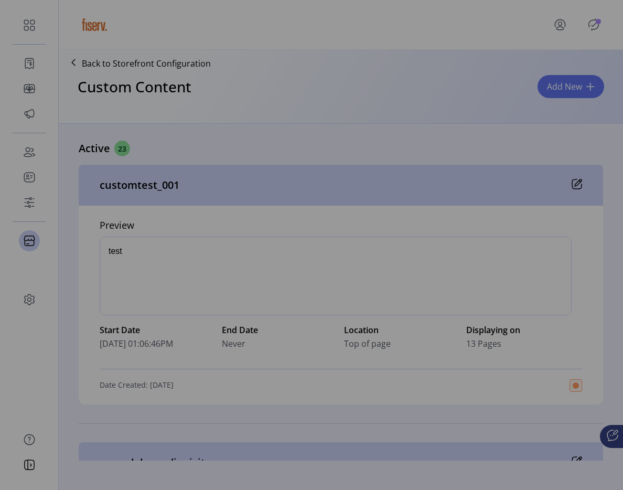
click at [394, 179] on div "Preview Custom Content We’ve saved your content but it isn’t available to previ…" at bounding box center [311, 245] width 623 height 490
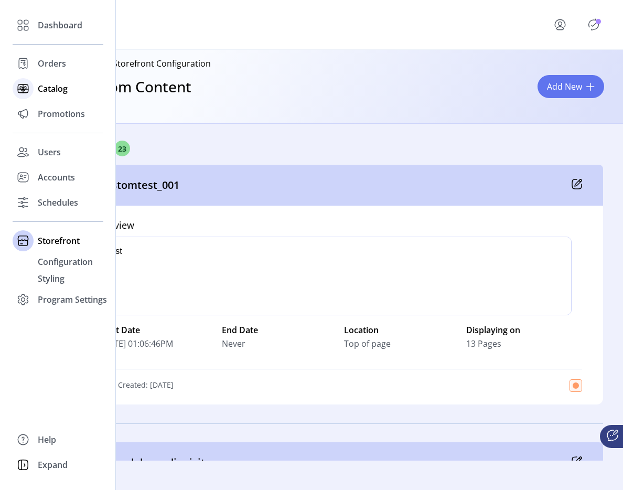
click at [33, 99] on div at bounding box center [23, 88] width 21 height 25
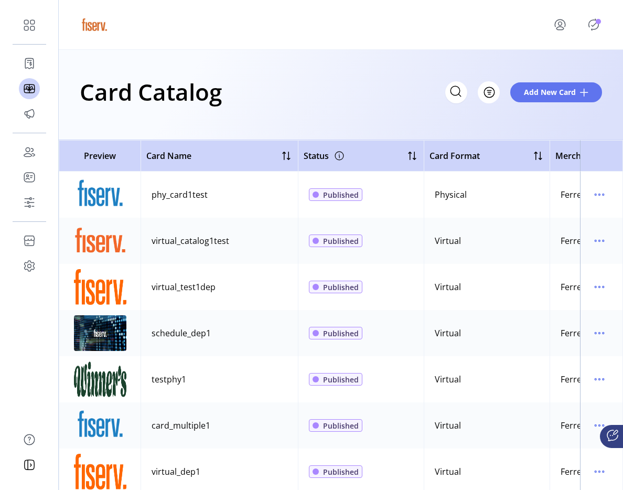
click at [588, 22] on icon "Publisher Panel" at bounding box center [593, 24] width 17 height 17
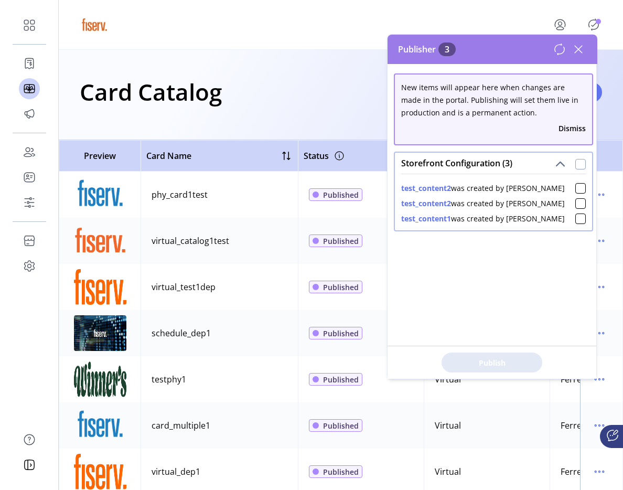
click at [577, 167] on div at bounding box center [580, 164] width 10 height 10
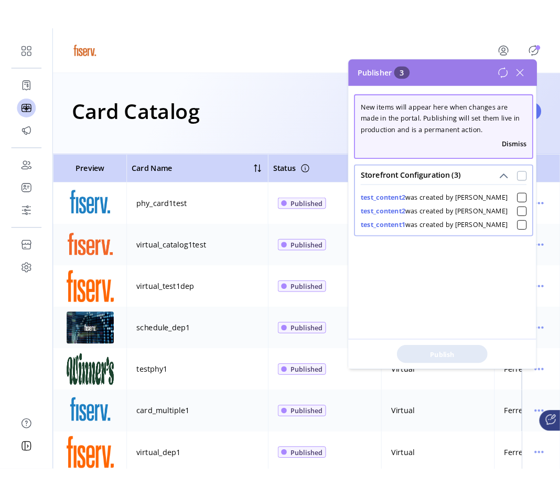
scroll to position [6, 4]
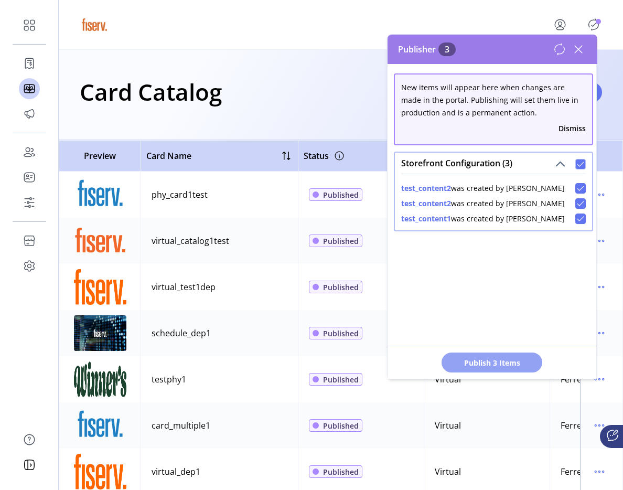
click at [490, 370] on button "Publish 3 Items" at bounding box center [492, 362] width 101 height 20
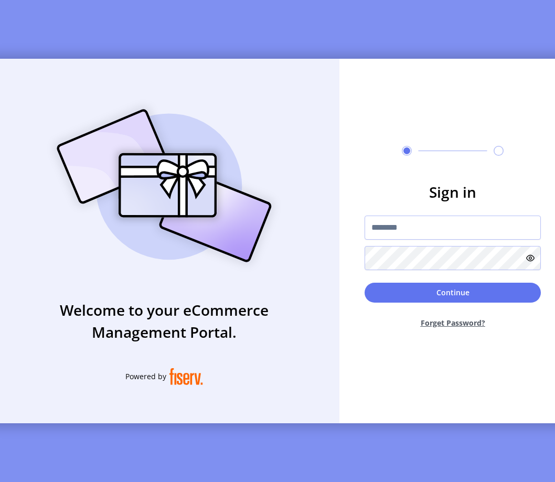
click at [443, 247] on div at bounding box center [452, 243] width 176 height 55
click at [450, 235] on input "text" at bounding box center [452, 228] width 176 height 24
type input "**********"
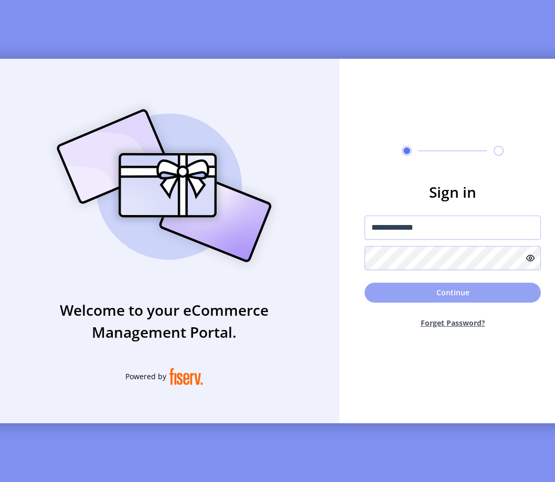
click at [474, 300] on button "Continue" at bounding box center [452, 293] width 176 height 20
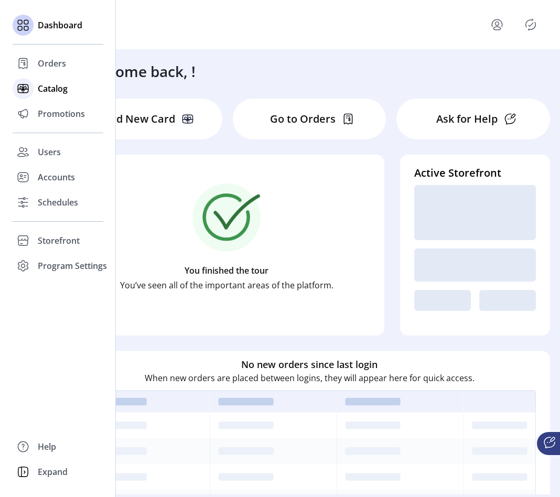
click at [37, 87] on div "Catalog" at bounding box center [58, 88] width 91 height 25
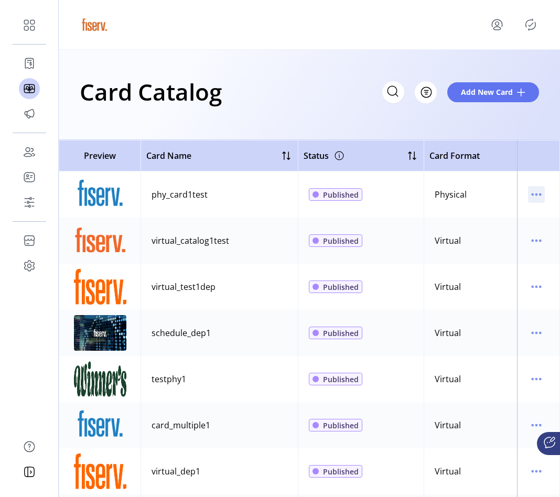
click at [528, 193] on icon "menu" at bounding box center [536, 194] width 17 height 17
click at [500, 231] on span "Edit Details" at bounding box center [487, 232] width 87 height 8
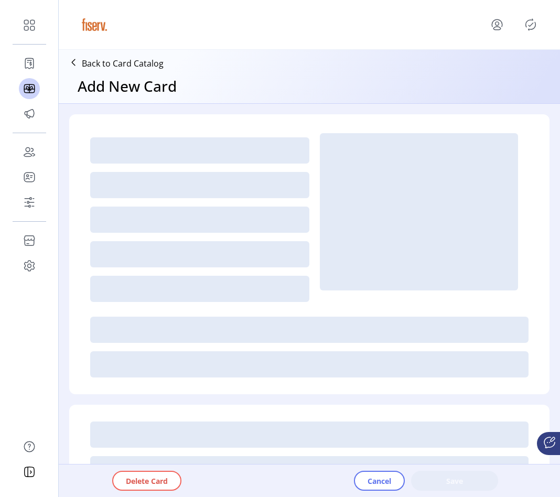
type textarea "****"
type input "*"
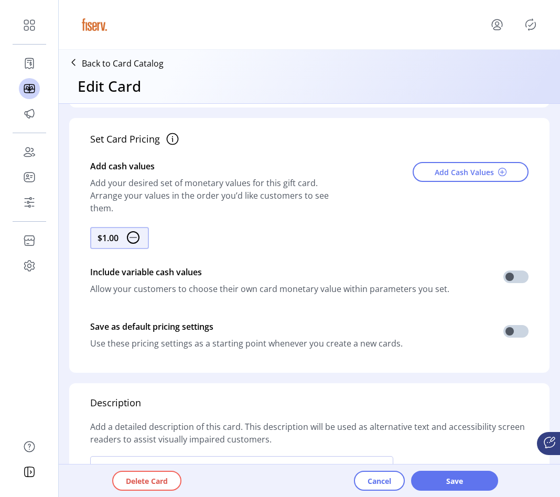
scroll to position [357, 0]
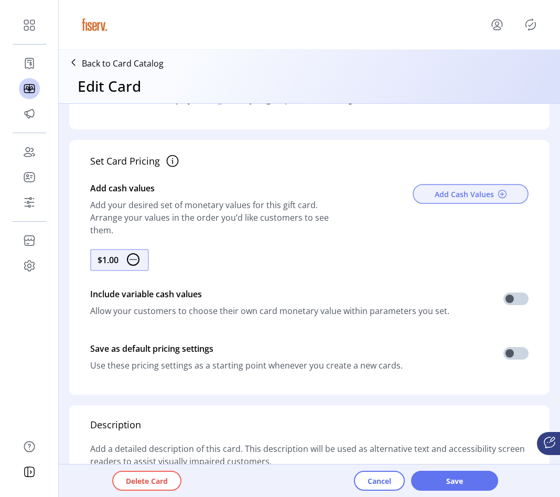
click at [477, 199] on button "Add Cash Values" at bounding box center [471, 194] width 116 height 20
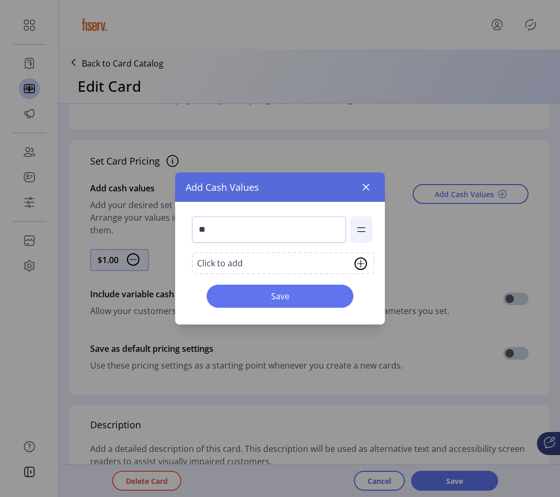
click at [304, 260] on div "Click to add" at bounding box center [283, 263] width 182 height 22
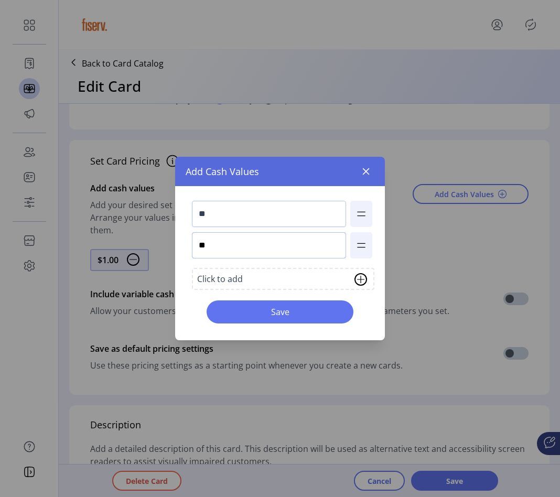
click at [264, 241] on input "**" at bounding box center [269, 245] width 154 height 26
type input "**"
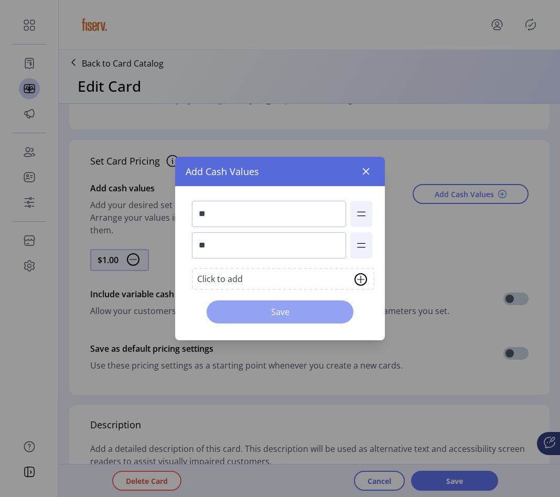
click at [287, 309] on span "Save" at bounding box center [280, 312] width 120 height 13
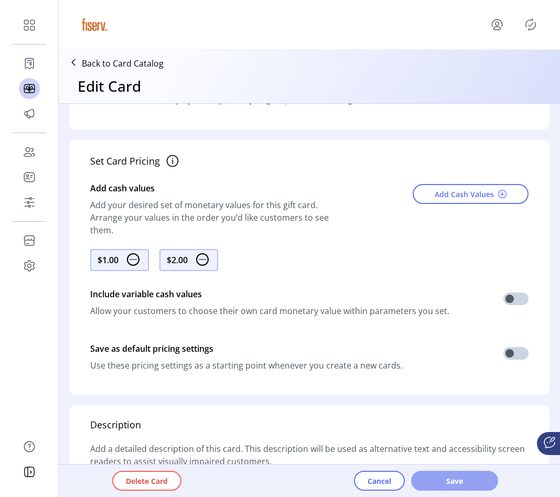
click at [436, 488] on button "Save" at bounding box center [454, 481] width 87 height 20
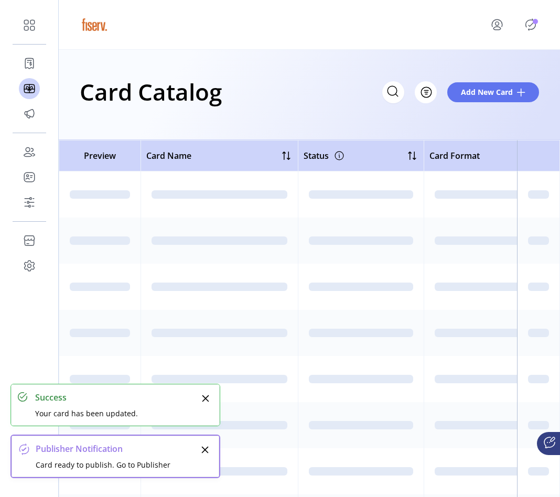
click at [535, 26] on icon "Publisher Panel" at bounding box center [531, 25] width 10 height 12
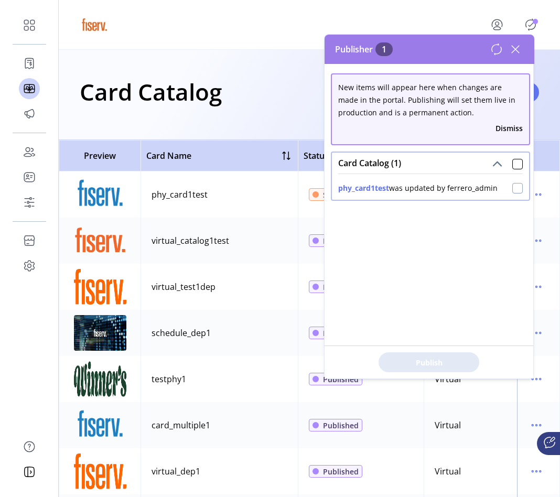
click at [514, 189] on div at bounding box center [517, 188] width 10 height 10
click at [454, 357] on span "Publish 1 Items" at bounding box center [428, 362] width 73 height 11
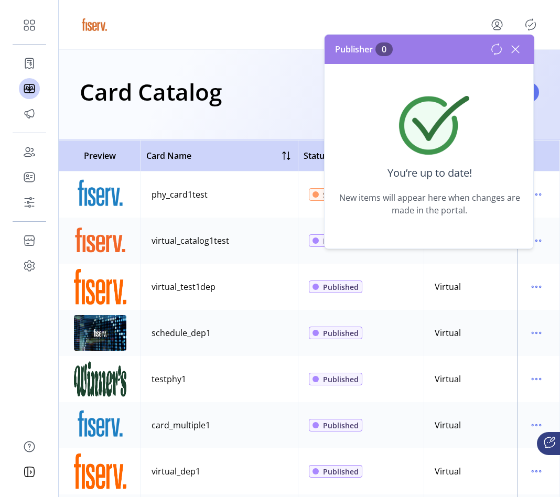
click at [242, 175] on td "phy_card1test" at bounding box center [219, 194] width 157 height 46
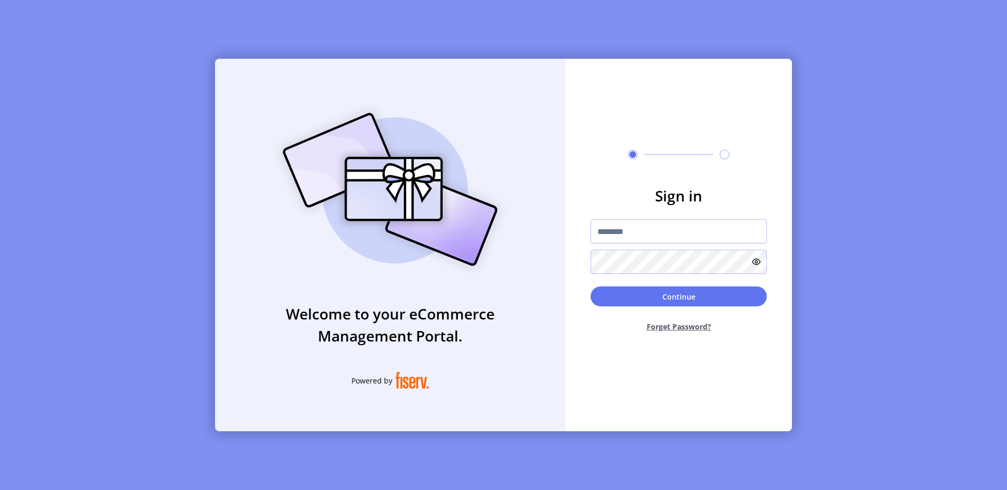
click at [341, 121] on img at bounding box center [390, 189] width 246 height 176
click at [602, 230] on input "text" at bounding box center [678, 231] width 176 height 24
type input "**********"
click at [657, 291] on button "Continue" at bounding box center [678, 296] width 176 height 20
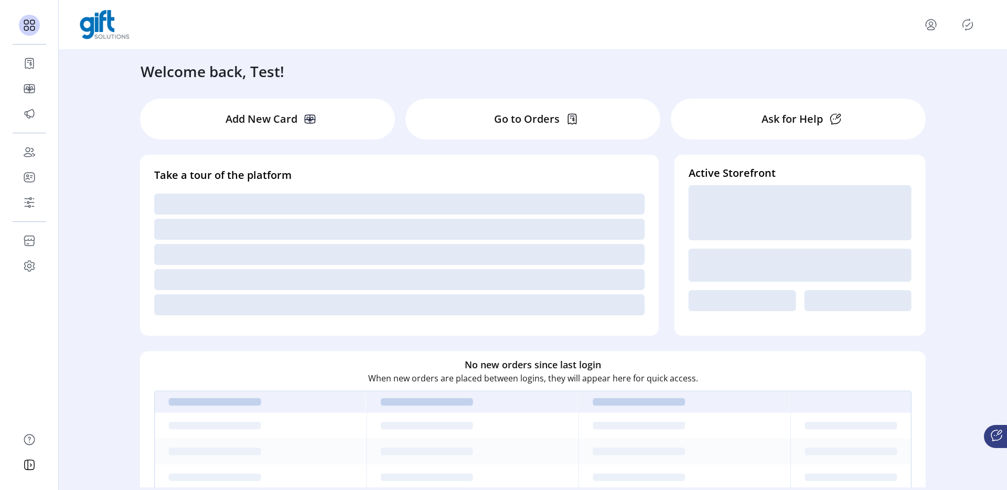
click at [971, 15] on div at bounding box center [533, 24] width 906 height 29
click at [971, 18] on icon "Publisher Panel" at bounding box center [967, 24] width 17 height 17
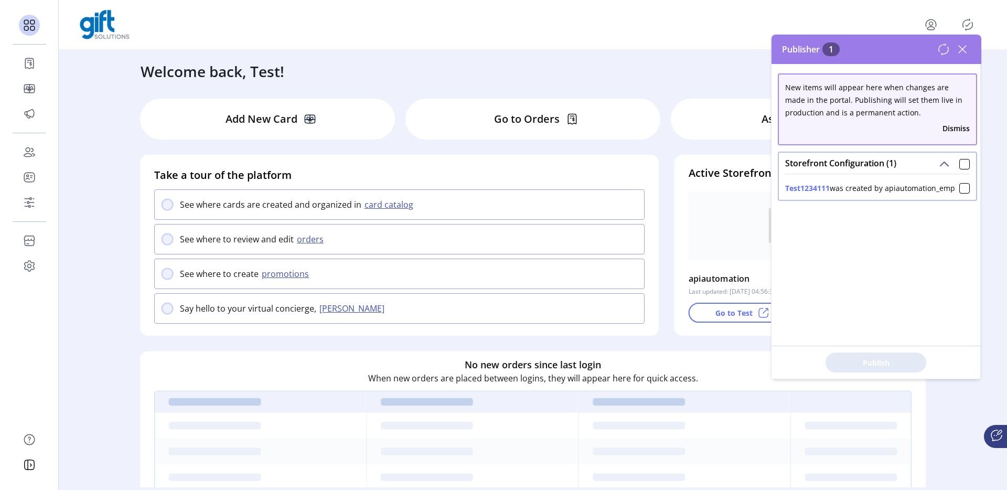
click at [964, 51] on icon at bounding box center [962, 49] width 7 height 7
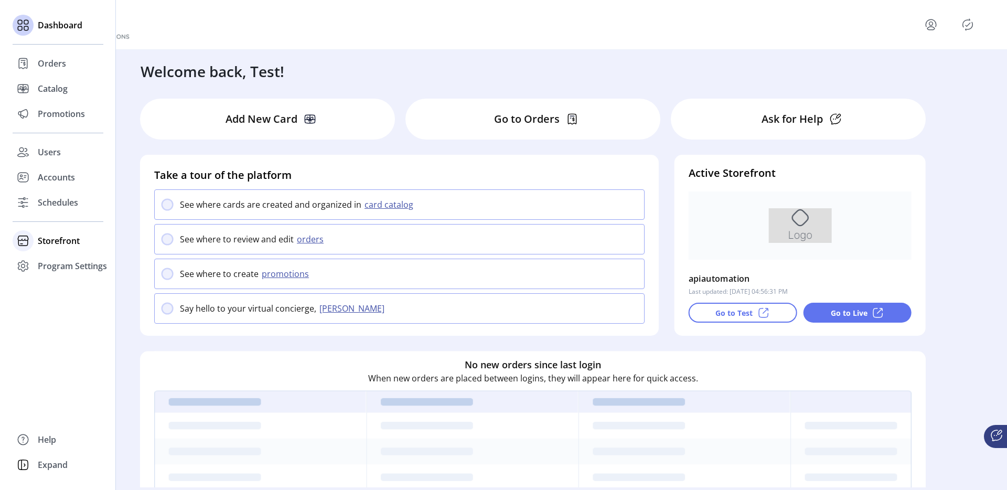
click at [33, 243] on div at bounding box center [23, 240] width 21 height 25
click at [47, 253] on div "Configuration" at bounding box center [58, 261] width 91 height 17
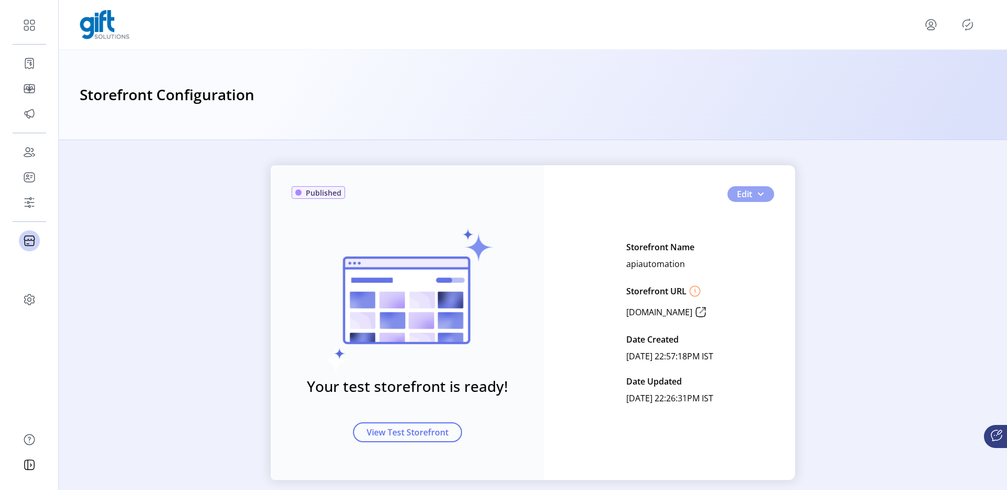
click at [760, 192] on span "button" at bounding box center [760, 194] width 8 height 8
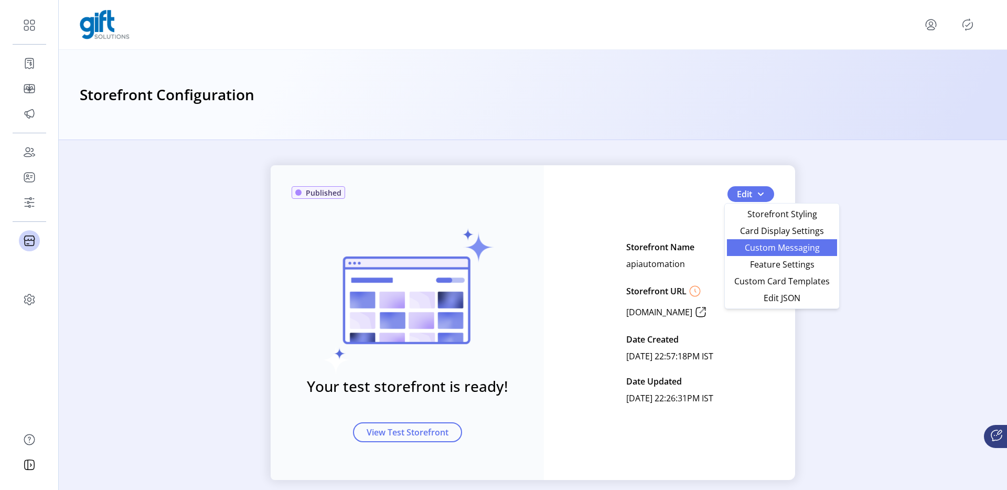
click at [769, 240] on link "Custom Messaging" at bounding box center [782, 247] width 110 height 17
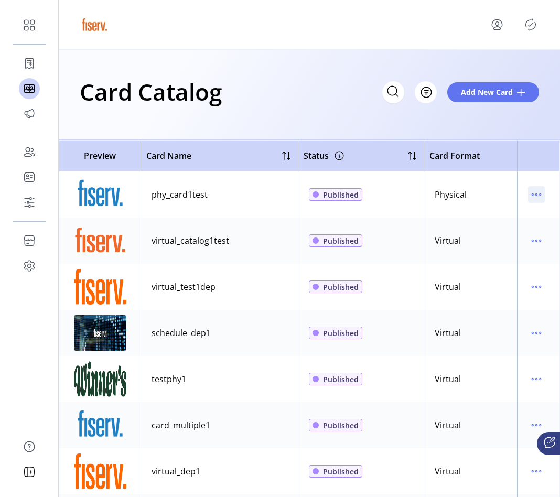
click at [535, 201] on icon "menu" at bounding box center [536, 194] width 17 height 17
click at [493, 231] on span "Edit Details" at bounding box center [487, 232] width 87 height 8
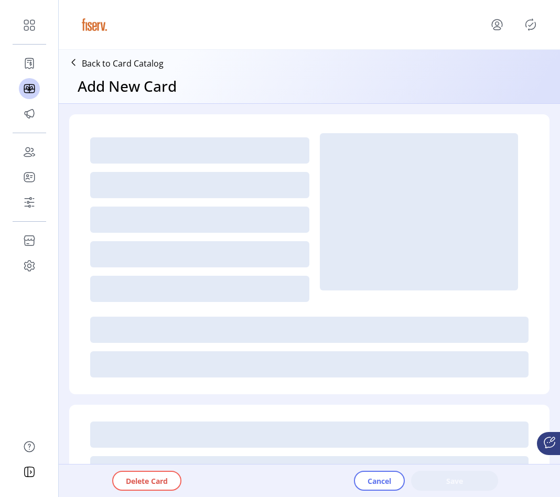
type textarea "****"
type input "*"
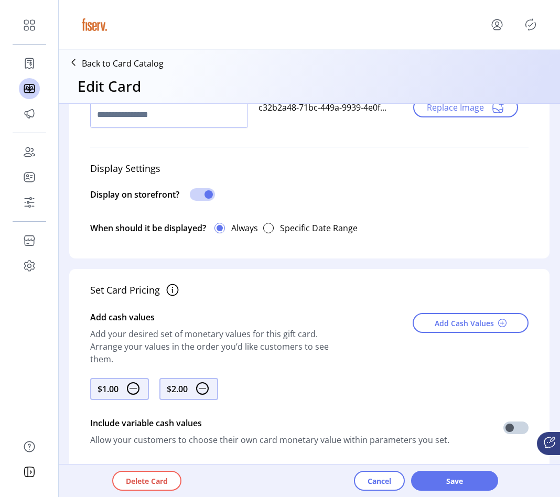
scroll to position [232, 0]
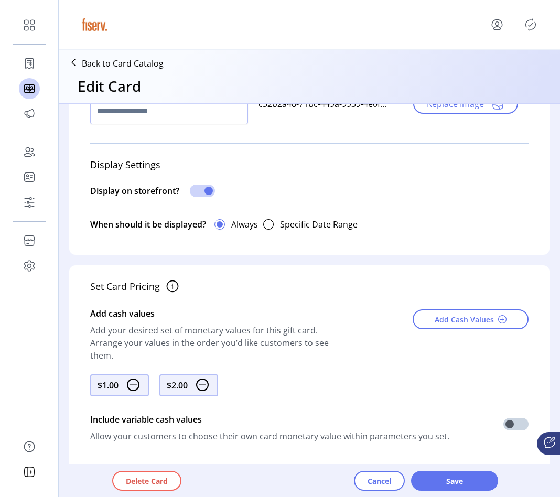
click at [423, 329] on div "Add Cash Values" at bounding box center [465, 335] width 125 height 65
click at [427, 322] on button "Add Cash Values" at bounding box center [471, 319] width 116 height 20
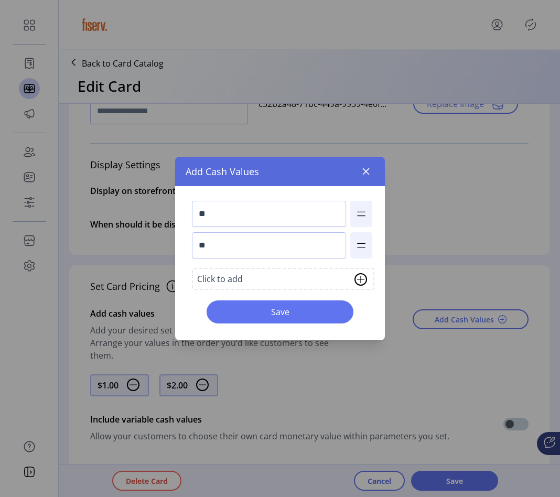
click at [268, 280] on div "Click to add" at bounding box center [283, 279] width 182 height 22
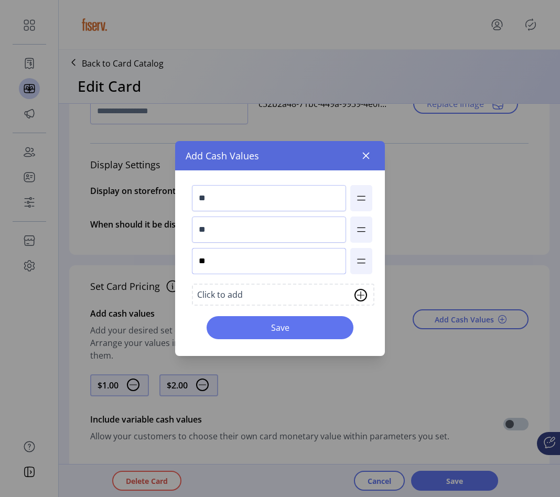
click at [235, 262] on input "**" at bounding box center [269, 261] width 154 height 26
type input "**"
click at [293, 319] on button "Save" at bounding box center [280, 327] width 147 height 23
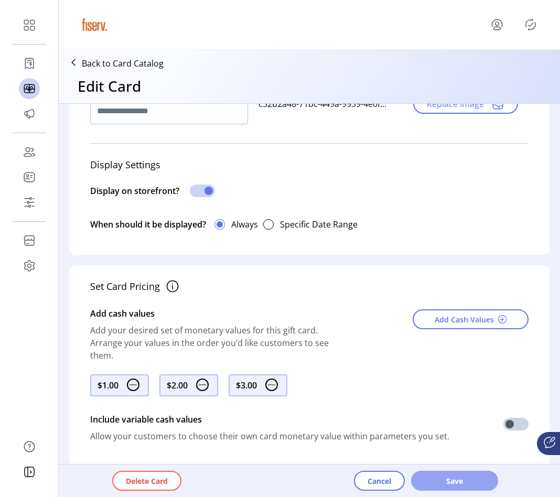
click at [439, 476] on span "Save" at bounding box center [455, 481] width 60 height 11
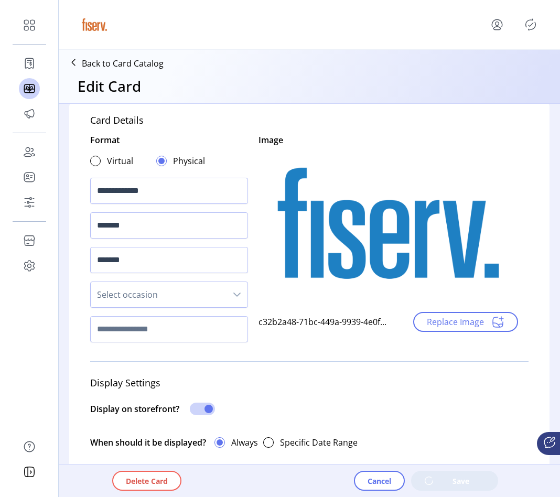
scroll to position [0, 0]
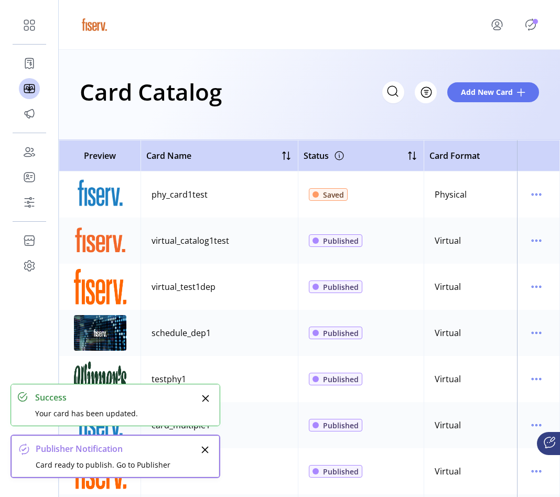
click at [530, 193] on icon "menu" at bounding box center [536, 194] width 17 height 17
click at [512, 225] on link "Edit Details" at bounding box center [487, 231] width 100 height 17
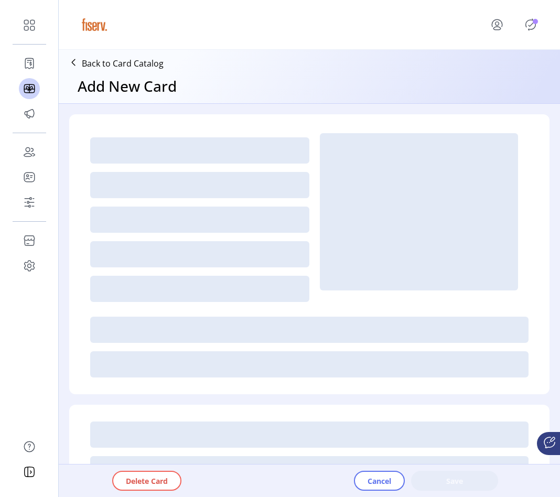
type textarea "****"
type input "*"
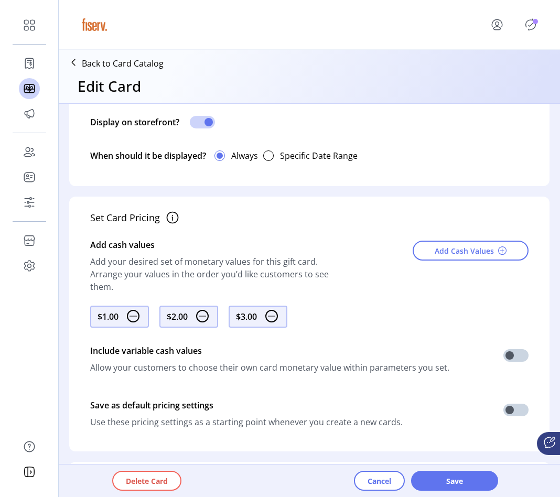
scroll to position [310, 0]
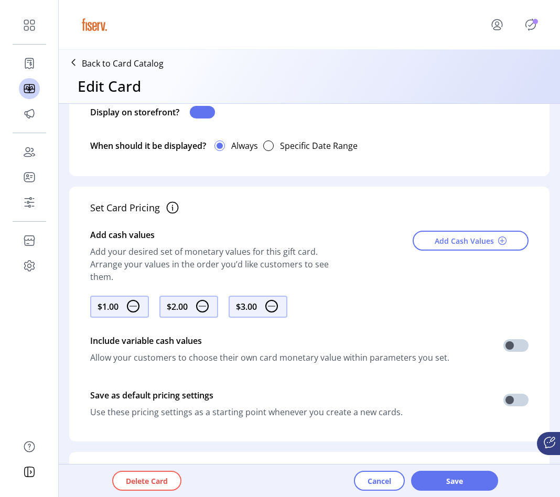
click at [208, 106] on span at bounding box center [202, 112] width 25 height 13
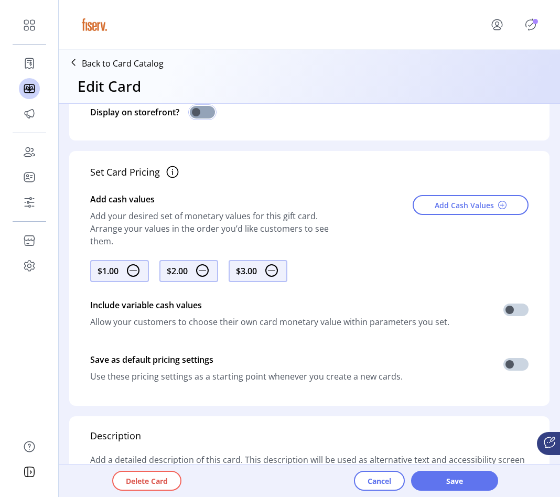
scroll to position [6, 3]
click at [460, 482] on span "Save" at bounding box center [455, 481] width 60 height 11
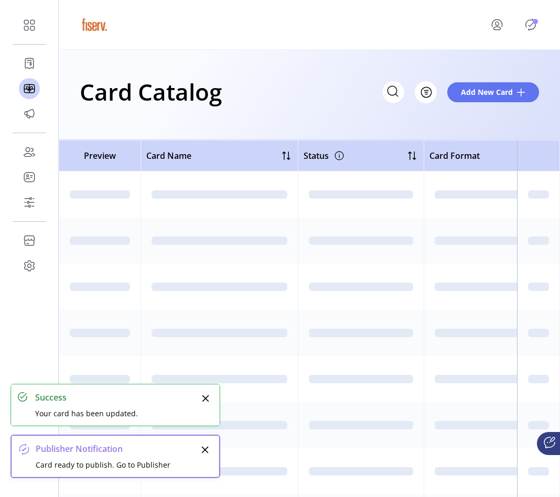
click at [530, 27] on icon "Publisher Panel" at bounding box center [530, 24] width 17 height 17
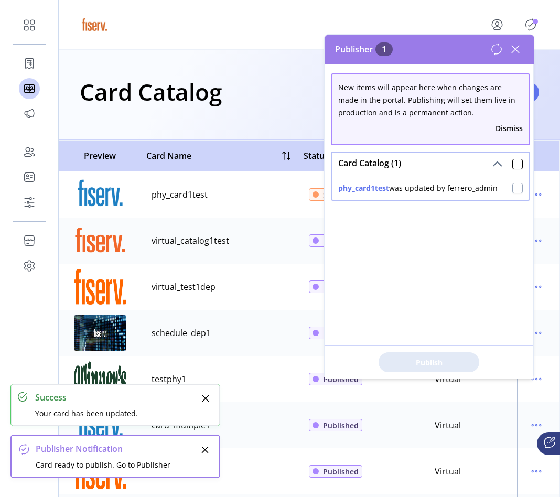
click at [512, 186] on div at bounding box center [517, 188] width 10 height 10
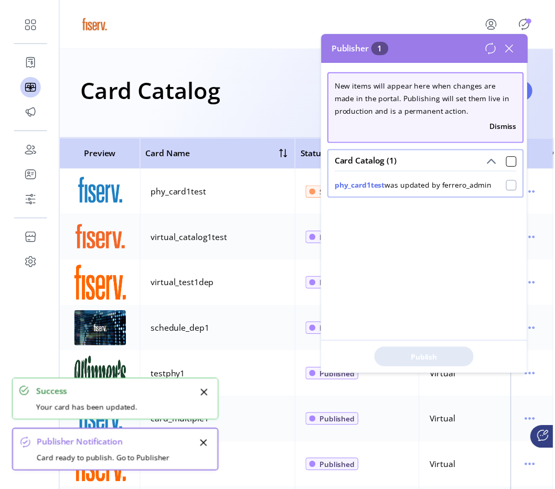
scroll to position [6, 3]
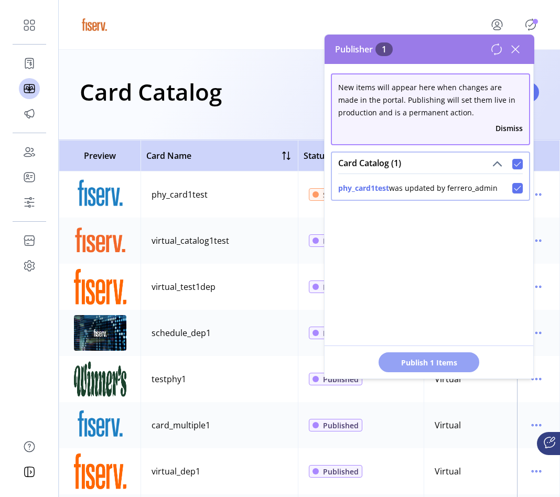
click at [426, 352] on button "Publish 1 Items" at bounding box center [429, 362] width 101 height 20
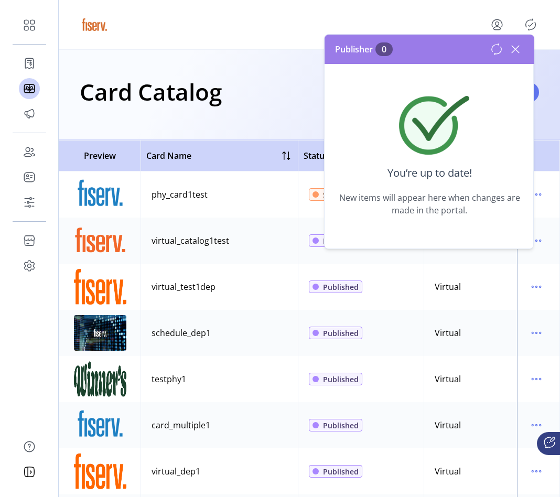
click at [516, 53] on icon at bounding box center [515, 49] width 17 height 17
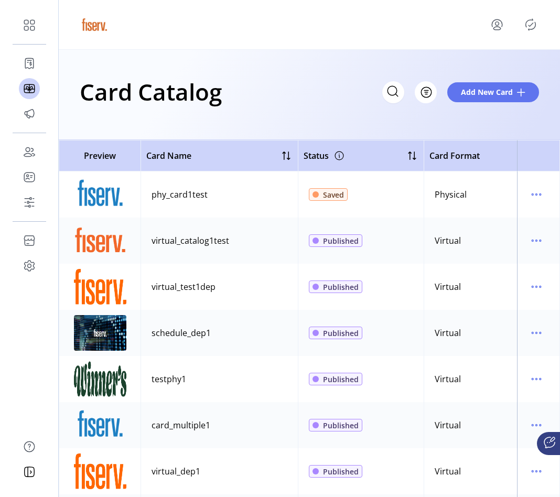
click at [498, 32] on icon "menu" at bounding box center [497, 24] width 17 height 17
click at [491, 70] on span "Sign Out" at bounding box center [476, 70] width 79 height 8
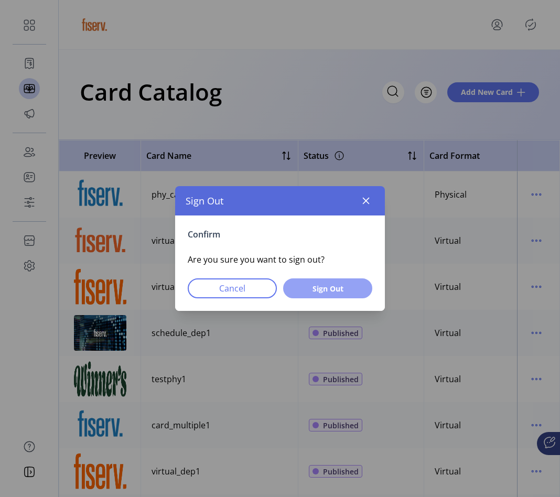
click at [347, 286] on span "Sign Out" at bounding box center [328, 288] width 62 height 11
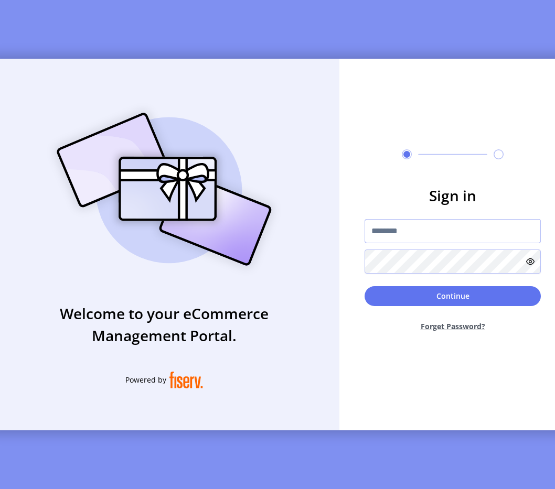
click at [399, 232] on input "text" at bounding box center [452, 231] width 176 height 24
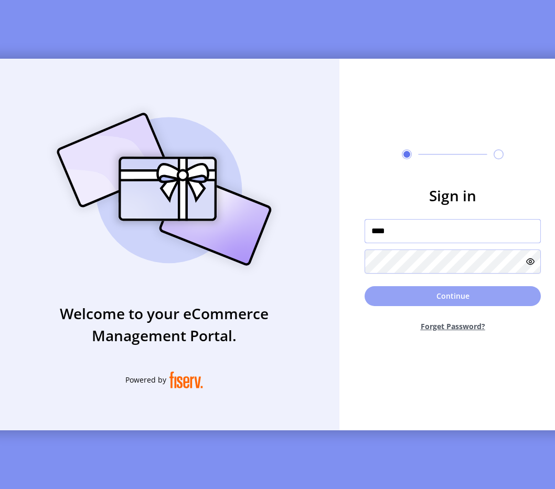
type input "**********"
click at [468, 299] on button "Continue" at bounding box center [452, 296] width 176 height 20
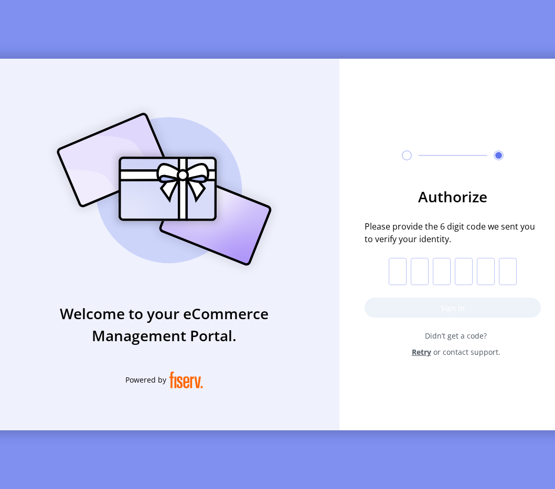
click at [394, 284] on input "text" at bounding box center [398, 271] width 18 height 27
paste input "*"
type input "*"
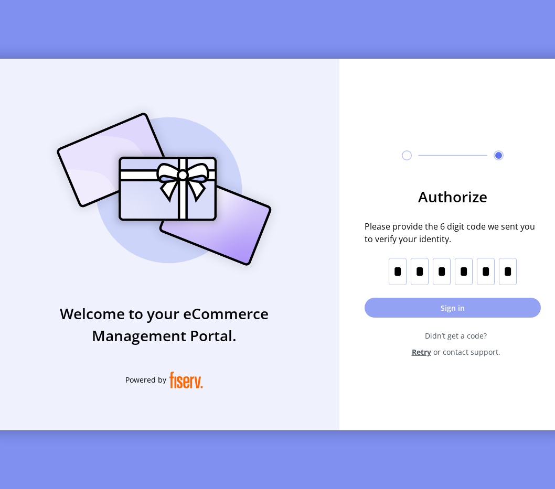
click at [440, 318] on button "Sign in" at bounding box center [452, 308] width 176 height 20
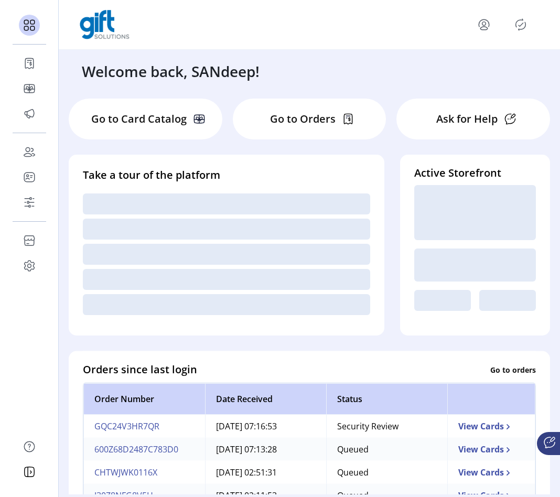
click at [525, 30] on icon "Publisher Panel" at bounding box center [520, 24] width 17 height 17
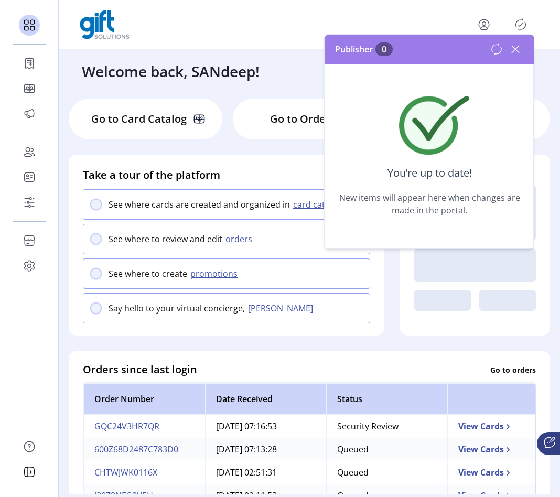
click at [519, 46] on icon at bounding box center [515, 49] width 7 height 7
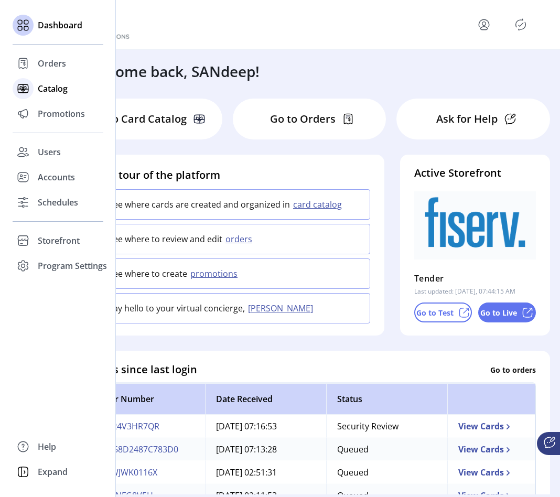
click at [33, 89] on div at bounding box center [23, 88] width 21 height 21
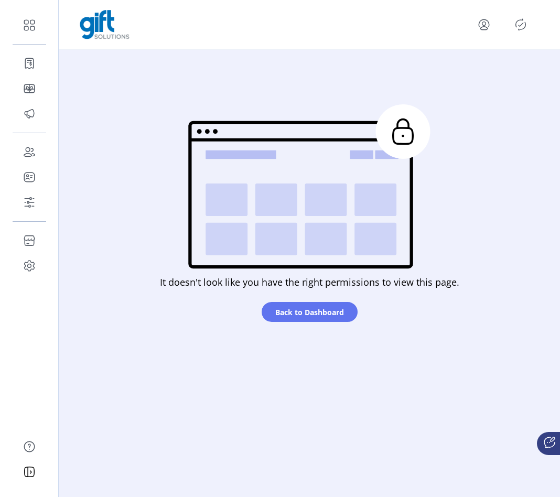
click at [485, 24] on icon "menu" at bounding box center [484, 24] width 4 height 4
click at [467, 77] on div "Profile Sign Out" at bounding box center [446, 57] width 92 height 47
click at [467, 76] on div "Profile Sign Out" at bounding box center [446, 57] width 92 height 47
click at [447, 70] on span "Sign Out" at bounding box center [446, 66] width 79 height 8
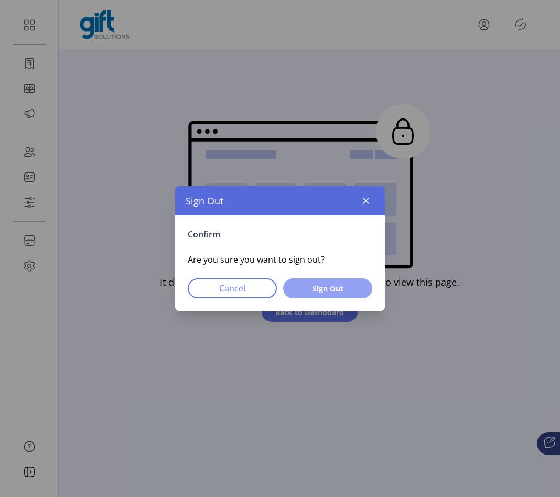
click at [350, 278] on button "Sign Out" at bounding box center [327, 288] width 89 height 20
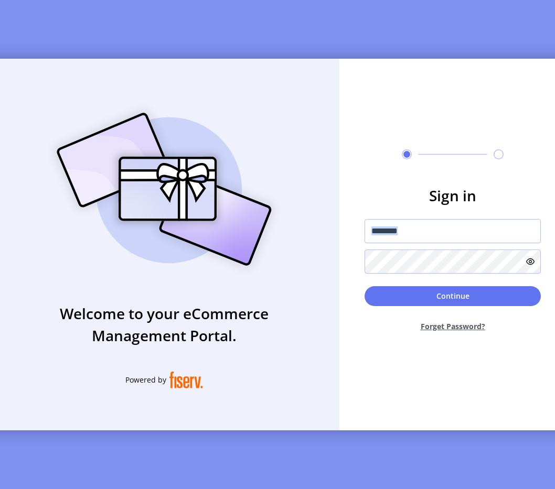
drag, startPoint x: 350, startPoint y: 278, endPoint x: 400, endPoint y: 217, distance: 78.7
click at [400, 217] on form "Sign in Continue Forget Password?" at bounding box center [452, 263] width 227 height 156
click at [400, 222] on form "Sign in Continue Forget Password?" at bounding box center [452, 263] width 227 height 156
click at [404, 233] on input "text" at bounding box center [452, 231] width 176 height 24
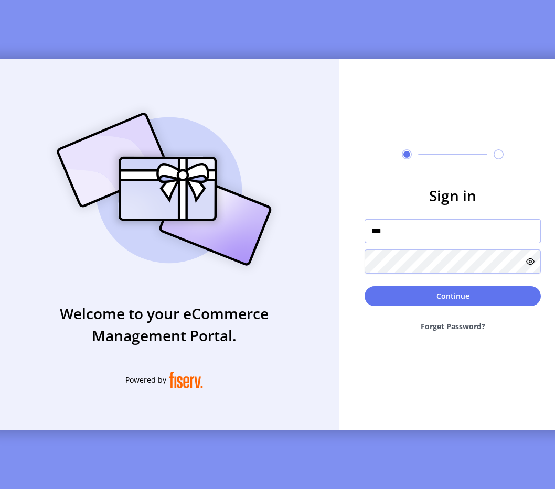
type input "**********"
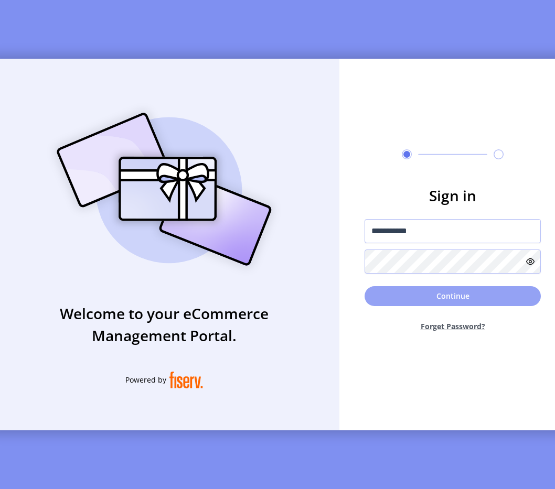
click at [447, 293] on button "Continue" at bounding box center [452, 296] width 176 height 20
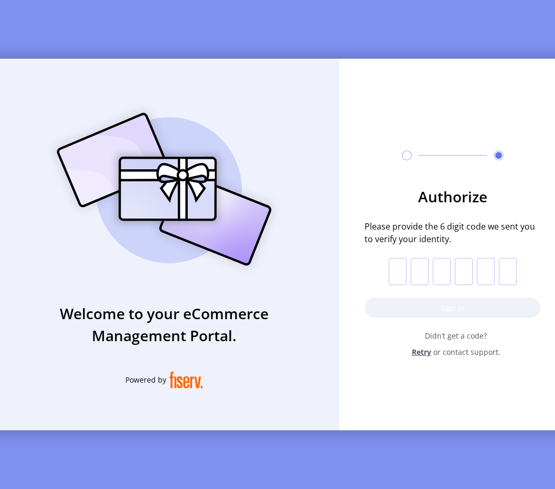
click at [401, 272] on input "text" at bounding box center [398, 271] width 18 height 27
paste input "*"
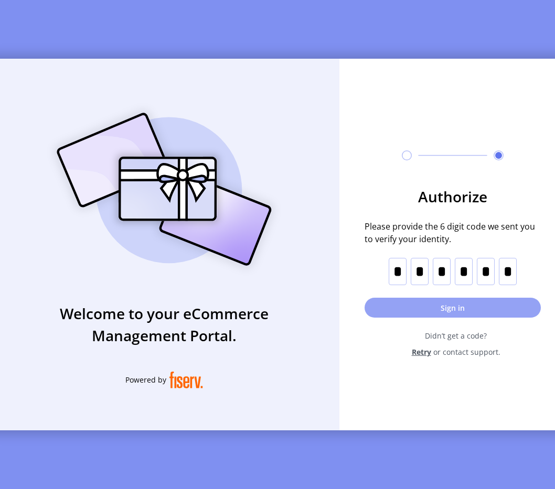
type input "*"
click at [436, 316] on button "Sign in" at bounding box center [452, 308] width 176 height 20
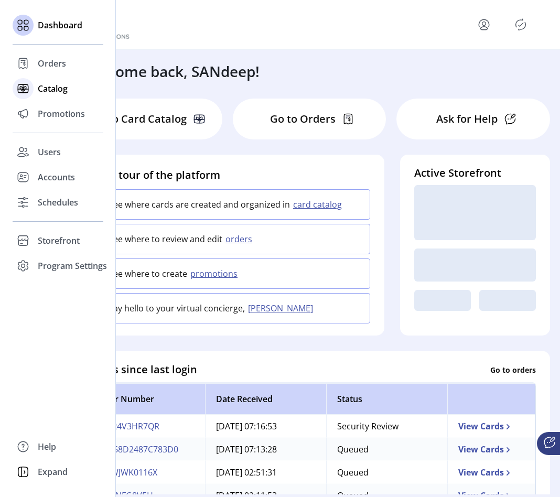
click at [36, 83] on div "Catalog" at bounding box center [58, 88] width 91 height 25
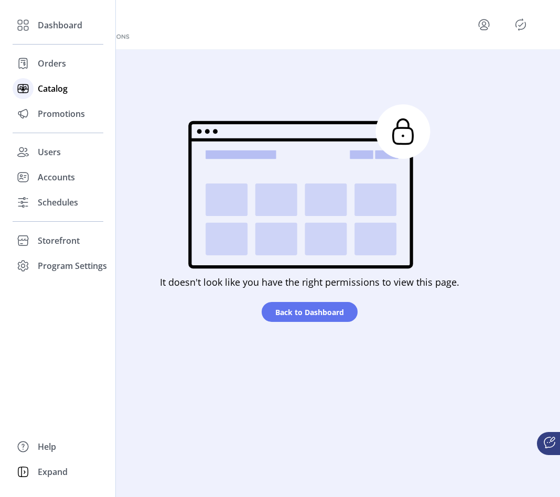
click at [36, 92] on div "Catalog" at bounding box center [58, 88] width 91 height 25
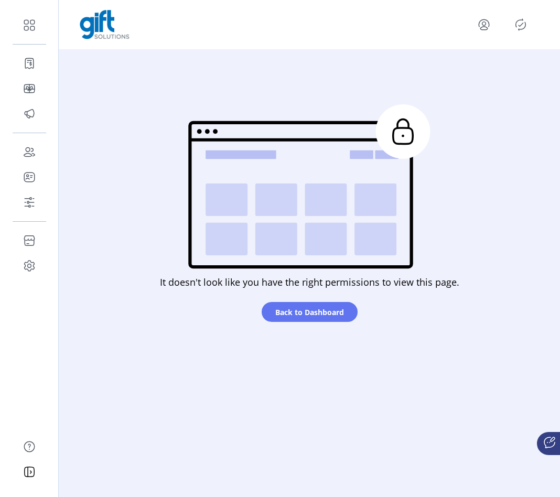
click at [485, 21] on icon "menu" at bounding box center [484, 24] width 17 height 17
click at [468, 68] on span "Sign Out" at bounding box center [446, 66] width 79 height 8
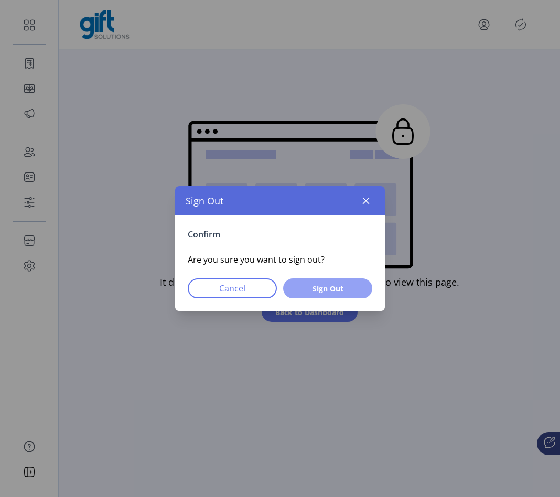
click at [344, 285] on span "Sign Out" at bounding box center [328, 288] width 62 height 11
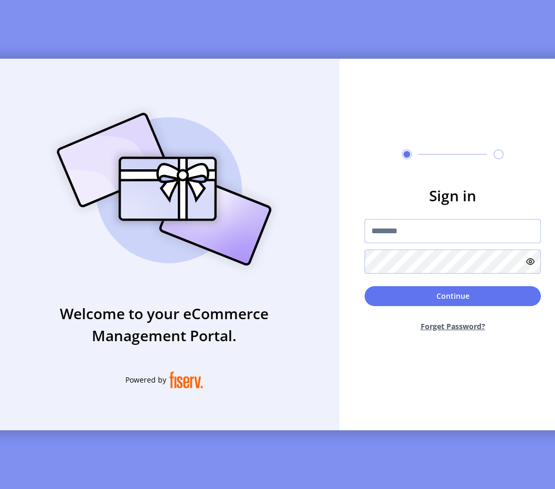
click at [403, 229] on input "text" at bounding box center [452, 231] width 176 height 24
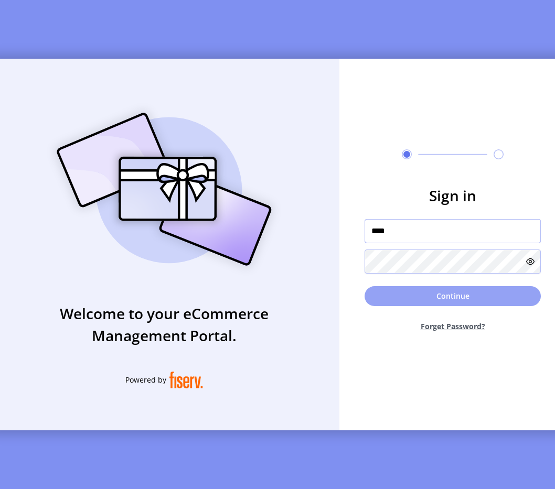
type input "**********"
click at [475, 296] on button "Continue" at bounding box center [452, 296] width 176 height 20
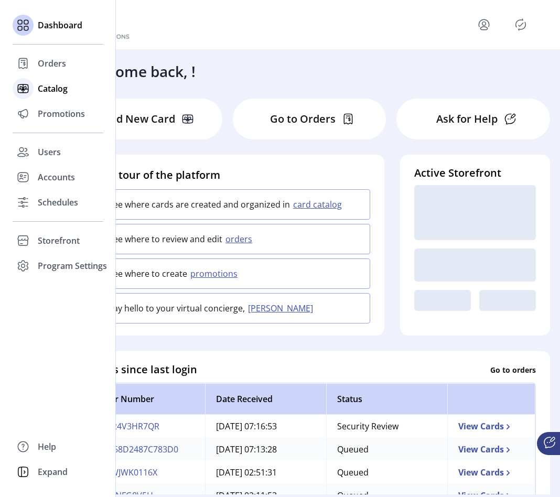
click at [31, 94] on div at bounding box center [23, 88] width 21 height 21
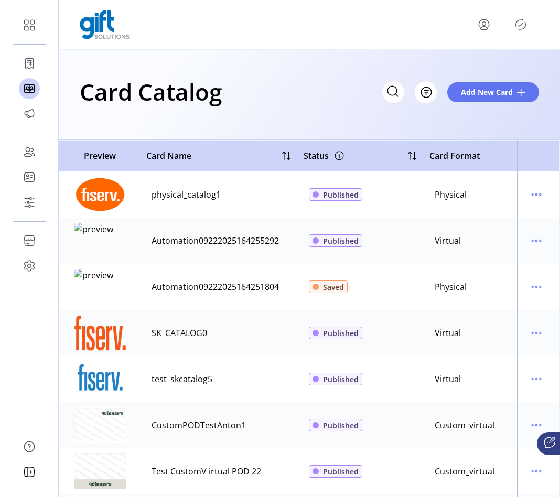
drag, startPoint x: 179, startPoint y: 298, endPoint x: 144, endPoint y: 288, distance: 37.0
click at [144, 288] on td "Automation09222025164251804" at bounding box center [219, 287] width 157 height 46
click at [528, 285] on icon "menu" at bounding box center [536, 286] width 17 height 17
click at [494, 322] on span "Edit Details" at bounding box center [487, 324] width 87 height 8
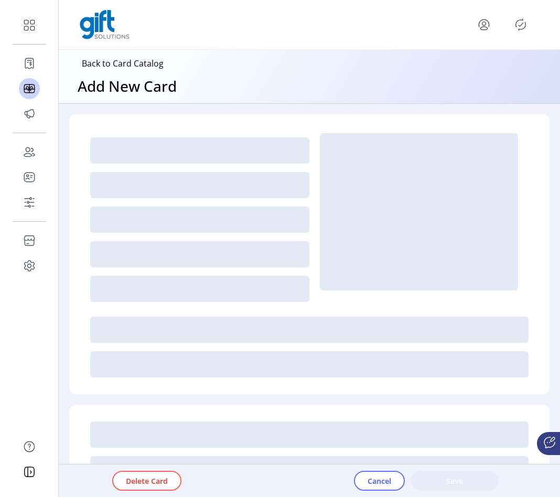
click at [523, 21] on icon "Publisher Panel" at bounding box center [520, 24] width 17 height 17
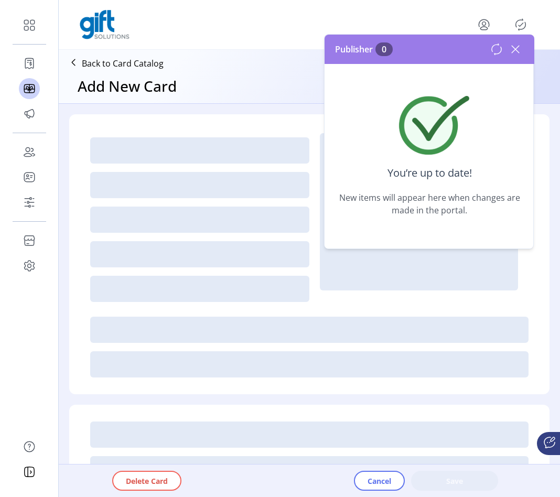
type textarea "**********"
type input "*"
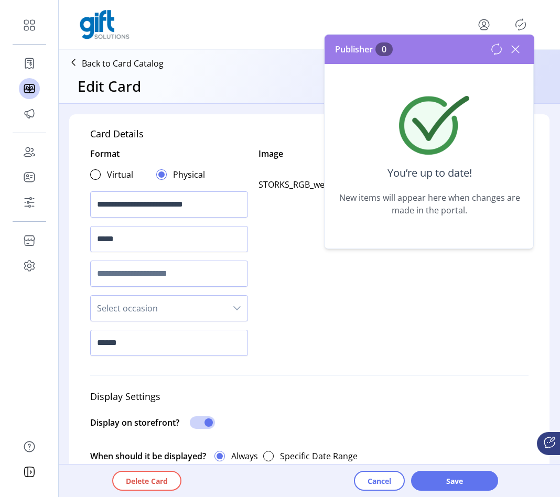
click at [516, 52] on icon at bounding box center [515, 49] width 17 height 17
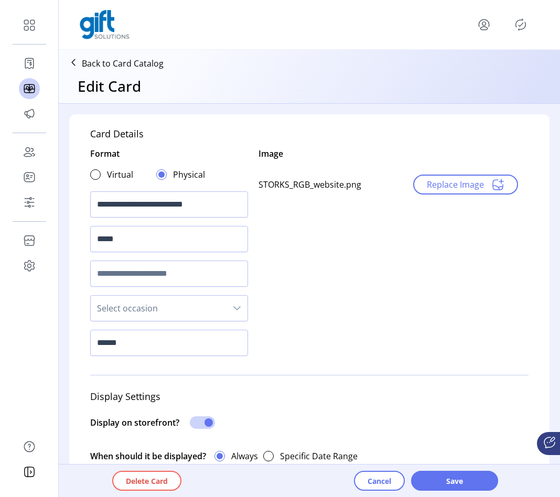
click at [436, 171] on div "Image STORKS_RGB_website.png Replace Image" at bounding box center [388, 170] width 281 height 47
click at [434, 181] on span "Replace Image" at bounding box center [455, 184] width 57 height 13
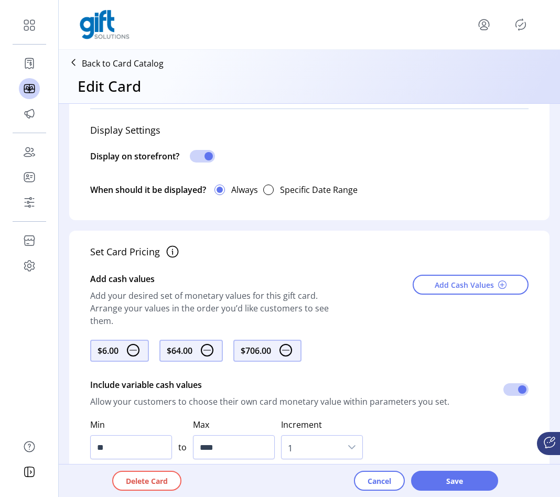
scroll to position [340, 0]
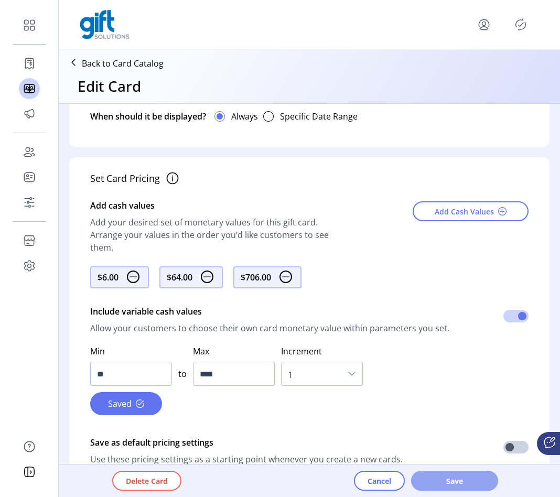
click at [461, 476] on span "Save" at bounding box center [455, 481] width 60 height 11
drag, startPoint x: 461, startPoint y: 475, endPoint x: 449, endPoint y: 433, distance: 43.8
click at [456, 468] on div "Delete Card Cancel Save" at bounding box center [338, 481] width 537 height 33
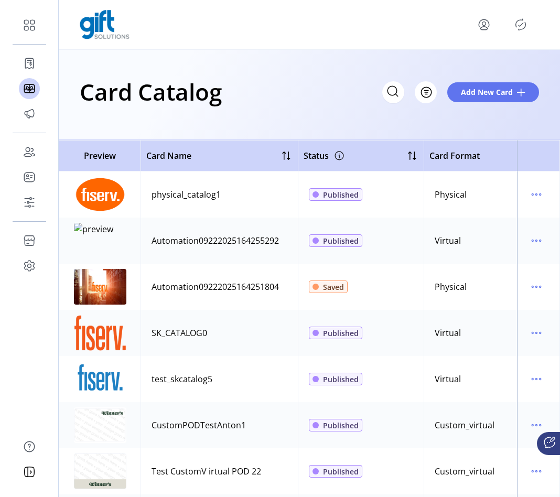
click at [231, 292] on div "Automation09222025164251804" at bounding box center [215, 287] width 127 height 13
click at [520, 22] on icon "Publisher Panel" at bounding box center [520, 24] width 17 height 17
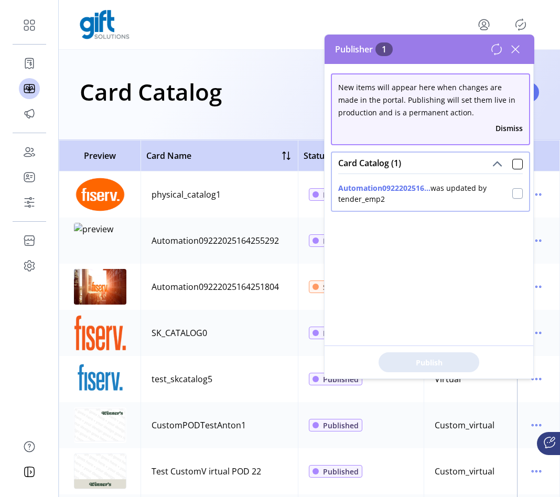
click at [512, 192] on div at bounding box center [517, 193] width 10 height 10
click at [435, 364] on span "Publish 1 Items" at bounding box center [428, 362] width 73 height 11
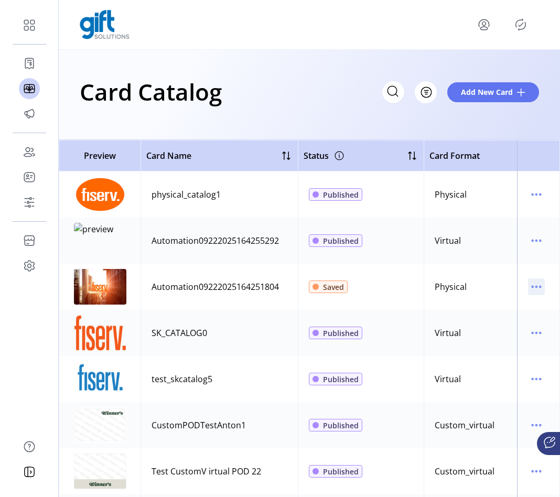
click at [528, 289] on icon "menu" at bounding box center [536, 286] width 17 height 17
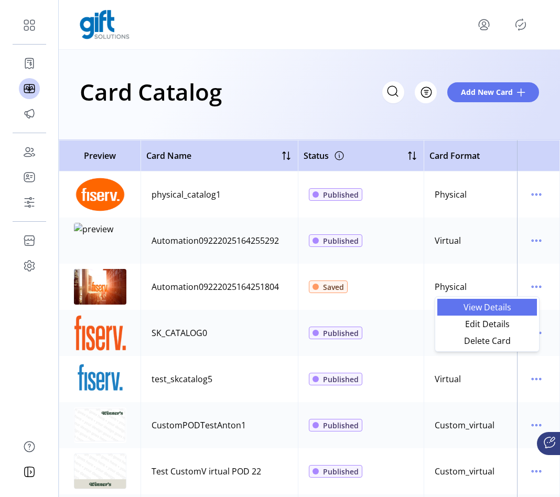
click at [506, 310] on span "View Details" at bounding box center [487, 307] width 87 height 8
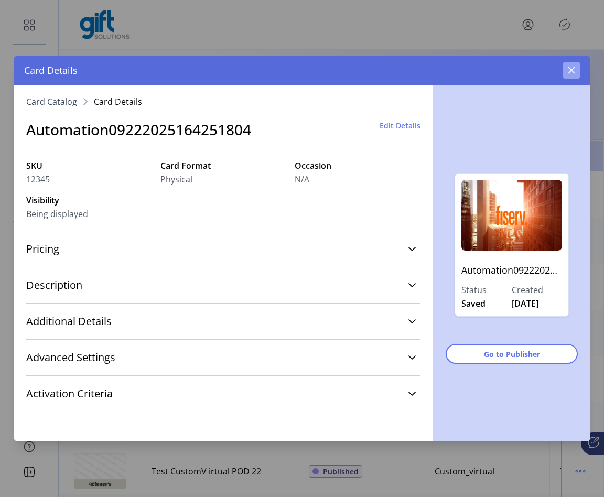
click at [559, 70] on button "button" at bounding box center [571, 70] width 17 height 17
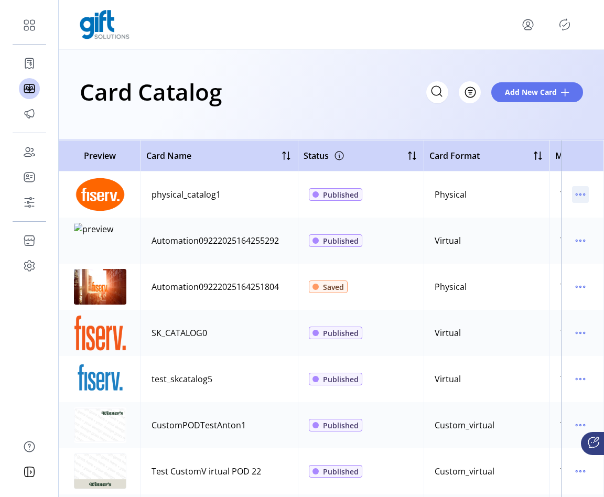
click at [559, 198] on icon "menu" at bounding box center [580, 194] width 17 height 17
click at [433, 221] on td "Virtual" at bounding box center [487, 241] width 126 height 46
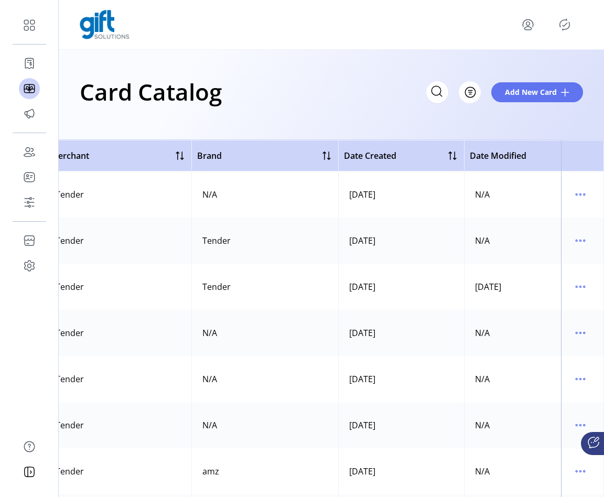
scroll to position [0, 539]
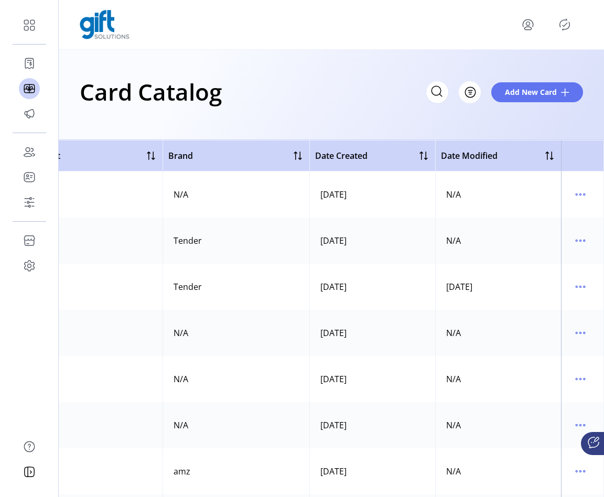
drag, startPoint x: 297, startPoint y: 198, endPoint x: 345, endPoint y: 198, distance: 48.2
click at [345, 198] on tr "physical_catalog1 Published Physical Tender N/A [DATE] N/A" at bounding box center [64, 194] width 1079 height 46
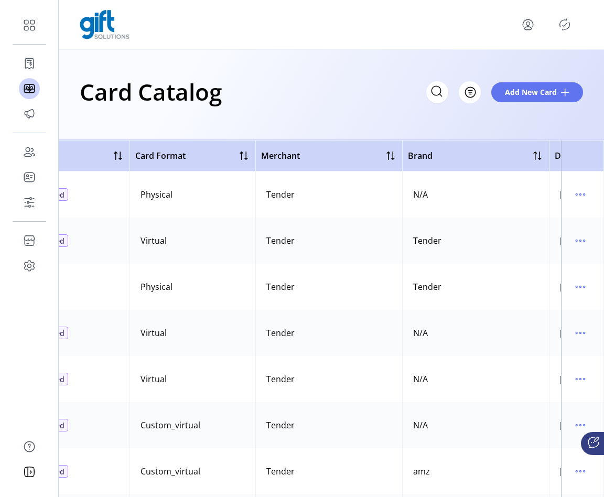
scroll to position [0, 76]
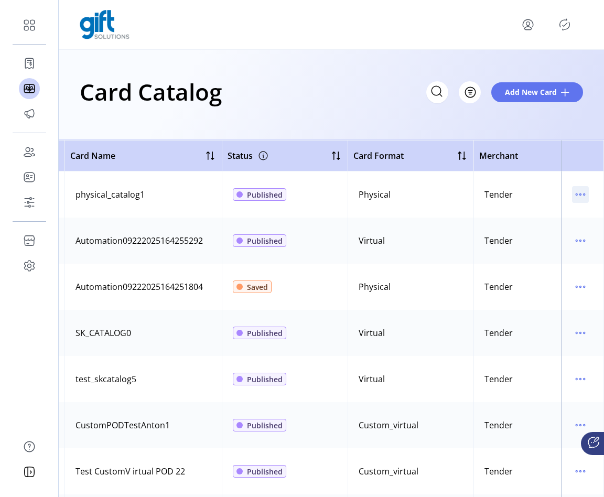
click at [559, 198] on icon "menu" at bounding box center [580, 194] width 17 height 17
click at [531, 232] on span "Edit Details" at bounding box center [531, 232] width 87 height 8
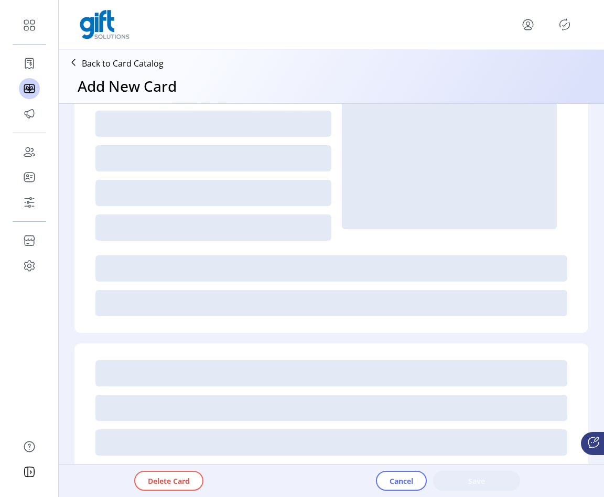
type textarea "****"
type input "*"
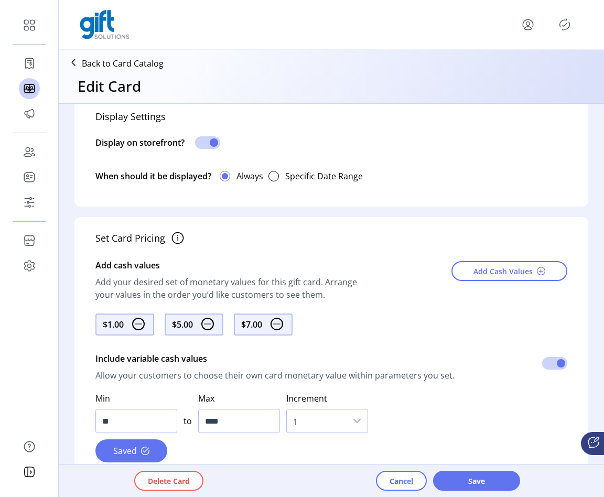
scroll to position [313, 0]
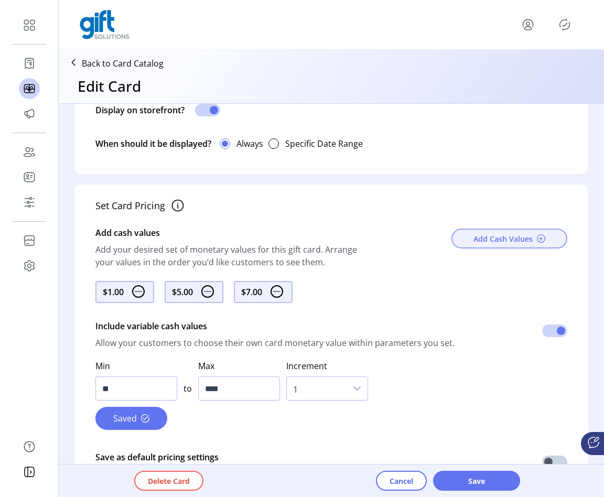
click at [483, 233] on span "Add Cash Values" at bounding box center [503, 238] width 59 height 11
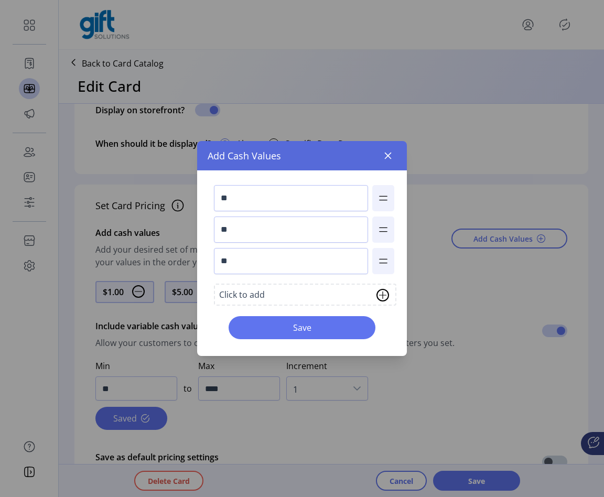
click at [274, 300] on div "Click to add" at bounding box center [305, 295] width 182 height 22
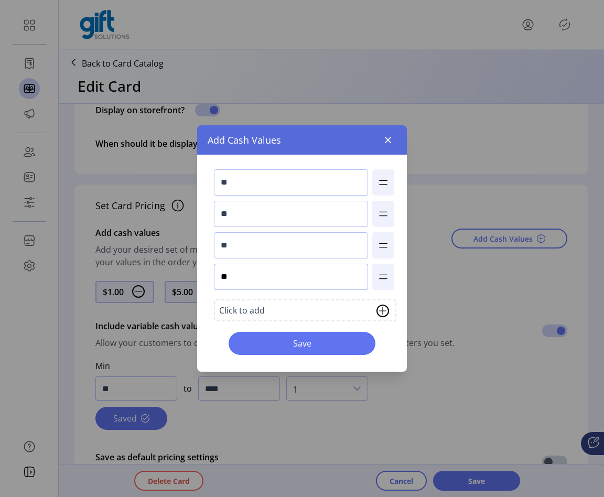
click at [257, 284] on input "**" at bounding box center [291, 277] width 154 height 26
type input "***"
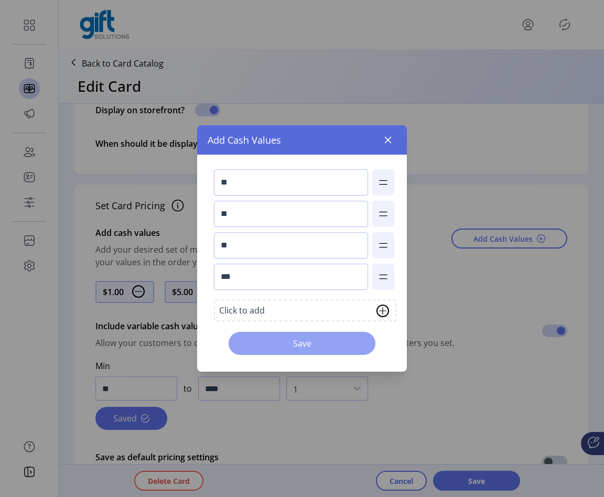
click at [307, 344] on span "Save" at bounding box center [302, 343] width 120 height 13
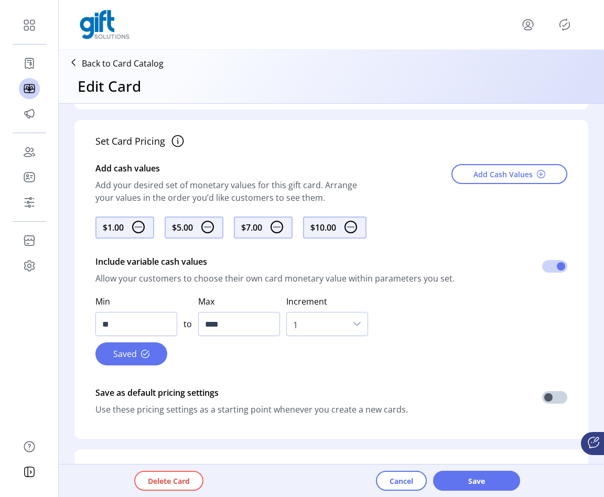
scroll to position [445, 0]
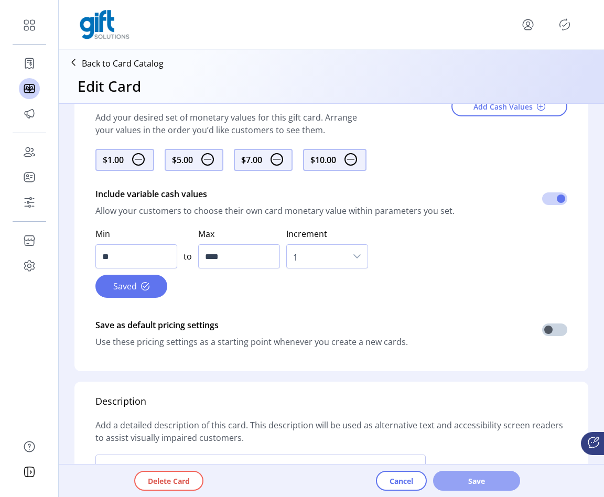
click at [464, 475] on button "Save" at bounding box center [476, 481] width 87 height 20
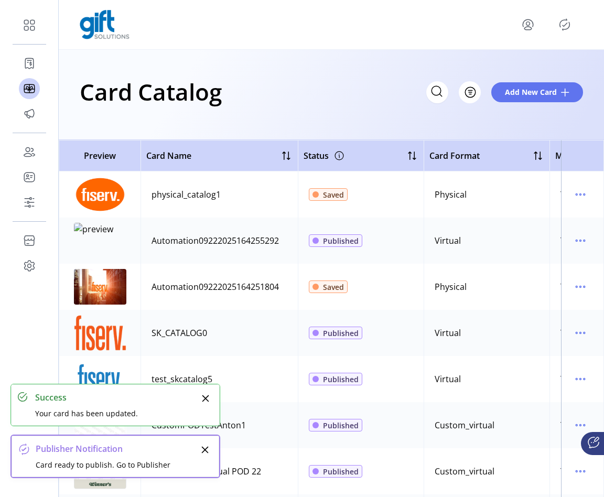
click at [559, 25] on icon "Publisher Panel" at bounding box center [564, 24] width 17 height 17
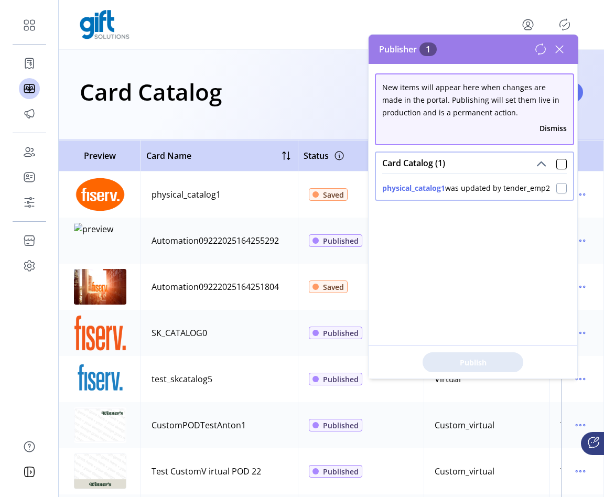
click at [556, 190] on div at bounding box center [561, 188] width 10 height 10
click at [484, 362] on span "Publish 1 Items" at bounding box center [472, 362] width 73 height 11
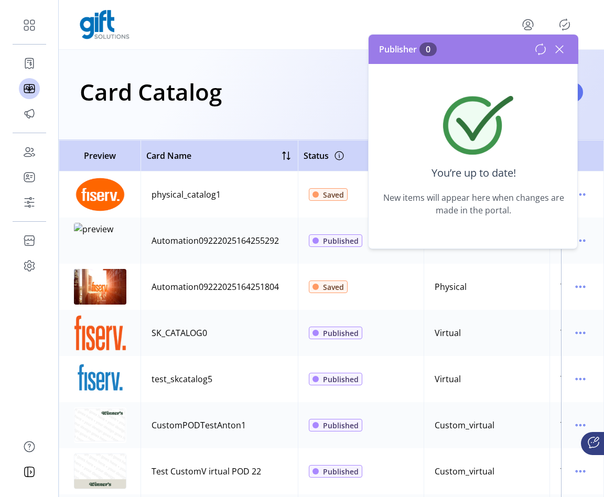
click at [559, 53] on icon at bounding box center [559, 49] width 17 height 17
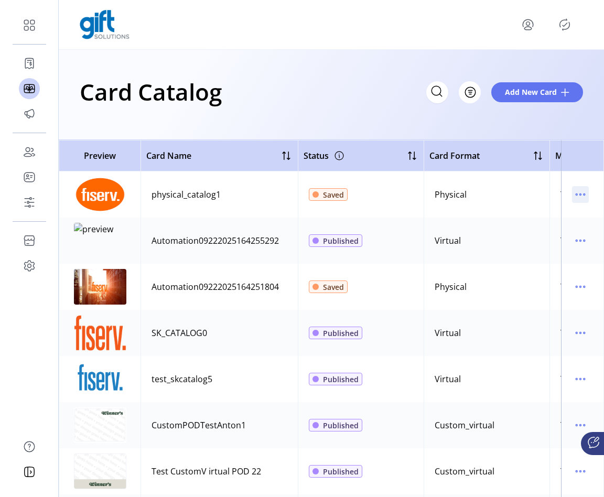
click at [559, 197] on icon "menu" at bounding box center [580, 194] width 17 height 17
click at [559, 216] on span "View Details" at bounding box center [531, 215] width 87 height 8
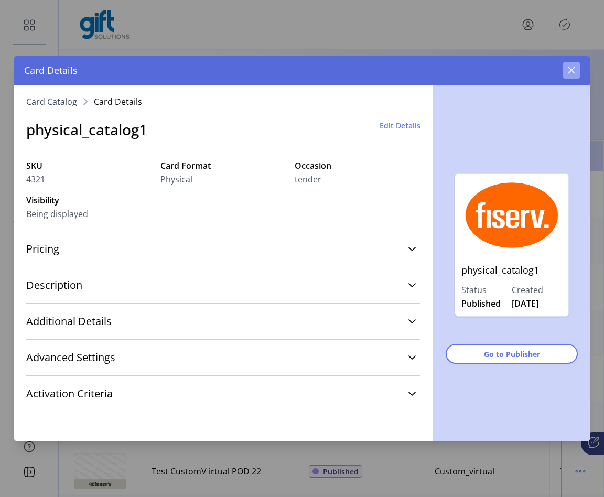
click at [559, 72] on icon "button" at bounding box center [571, 70] width 8 height 8
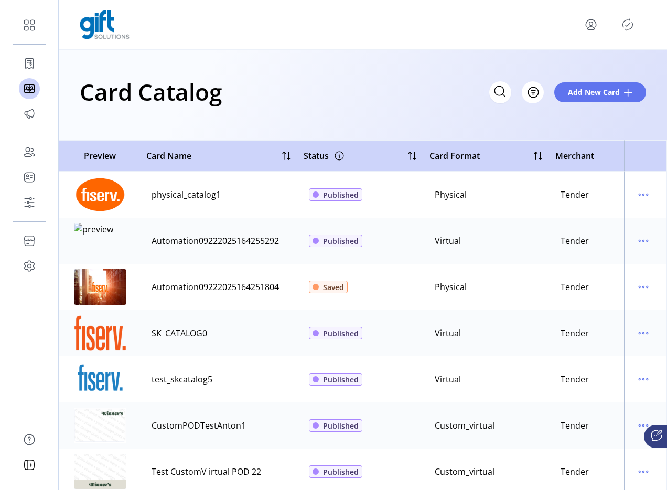
click at [393, 80] on div "Card Catalog Filter Add New Card" at bounding box center [363, 91] width 566 height 37
click at [627, 26] on icon "Publisher Panel" at bounding box center [627, 24] width 17 height 17
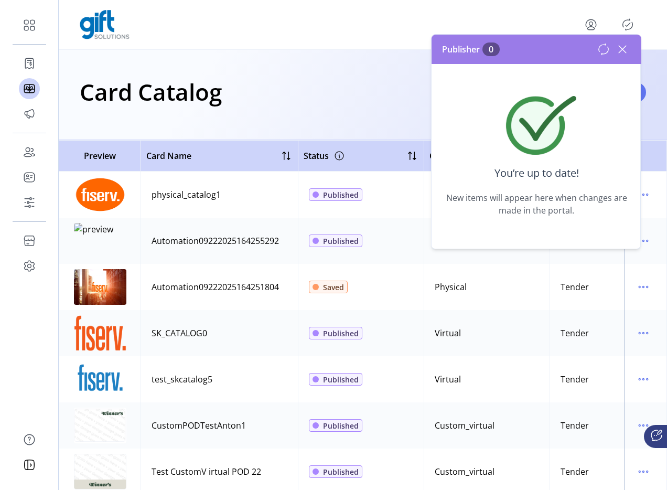
click at [621, 50] on icon at bounding box center [622, 49] width 7 height 7
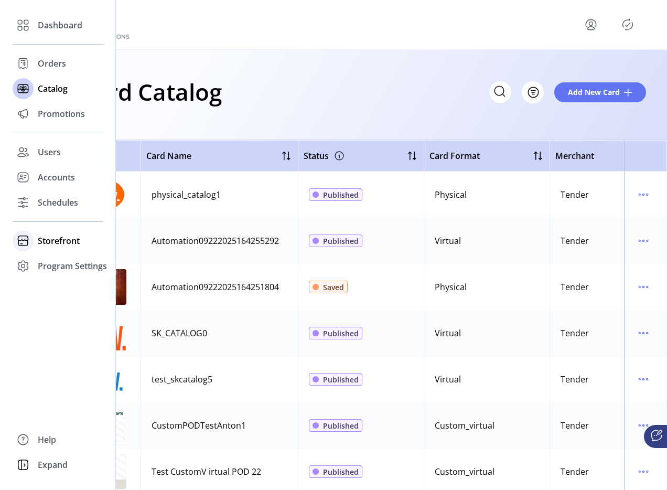
click at [49, 240] on span "Storefront" at bounding box center [59, 240] width 42 height 13
click at [63, 256] on span "Configuration" at bounding box center [65, 261] width 55 height 13
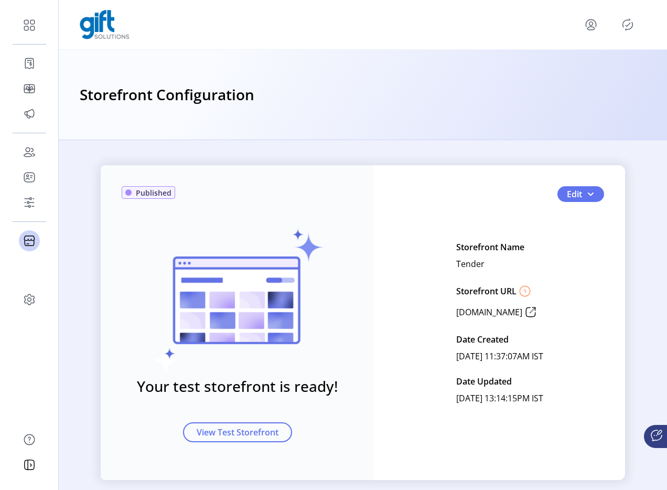
scroll to position [15, 0]
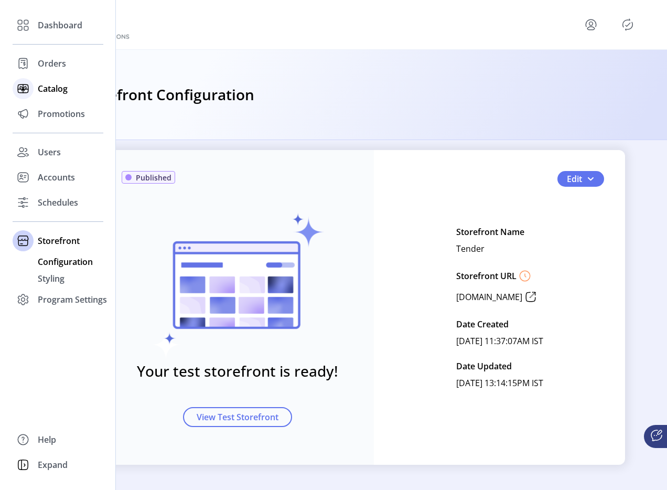
click at [35, 87] on div "Catalog" at bounding box center [58, 88] width 91 height 25
